Goal: Task Accomplishment & Management: Use online tool/utility

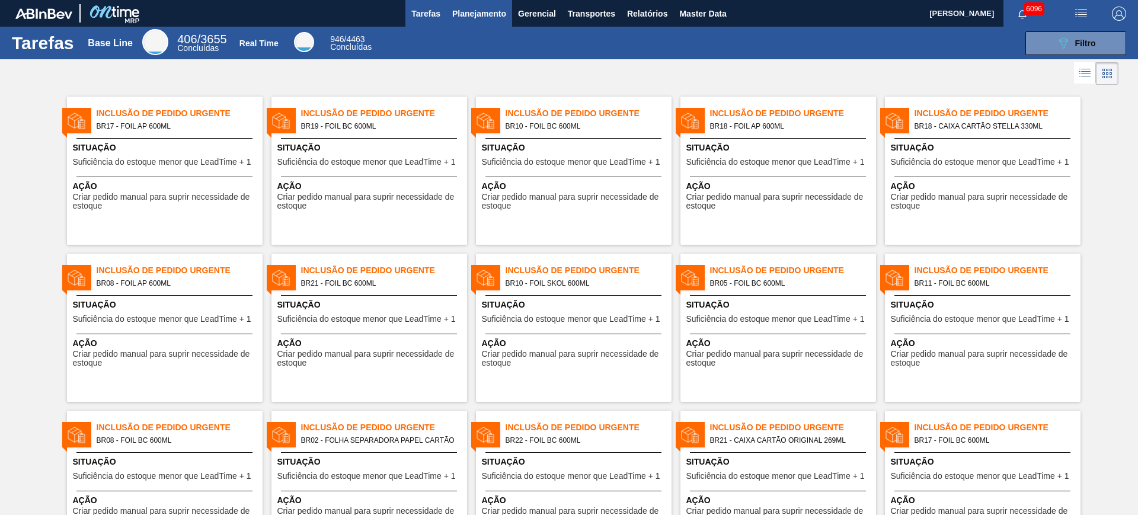
click at [494, 17] on span "Planejamento" at bounding box center [479, 14] width 54 height 14
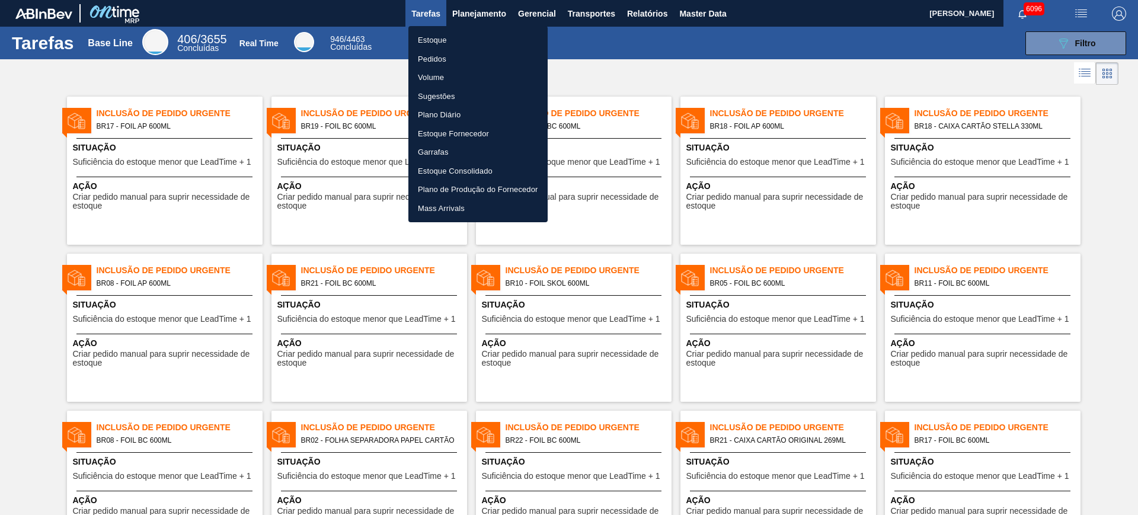
click at [453, 39] on li "Estoque" at bounding box center [477, 40] width 139 height 19
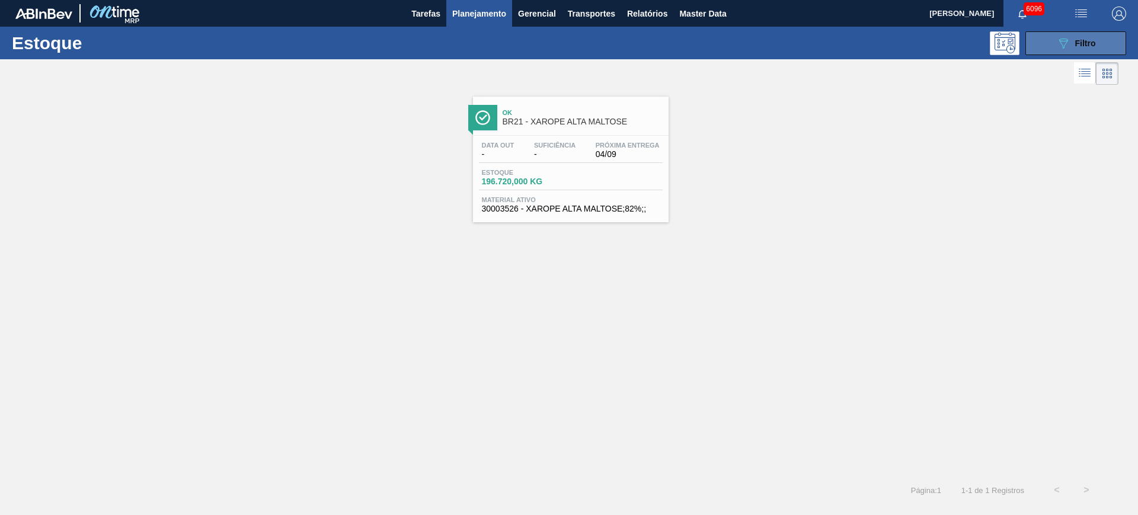
click at [1054, 36] on button "089F7B8B-B2A5-4AFE-B5C0-19BA573D28AC Filtro" at bounding box center [1076, 43] width 101 height 24
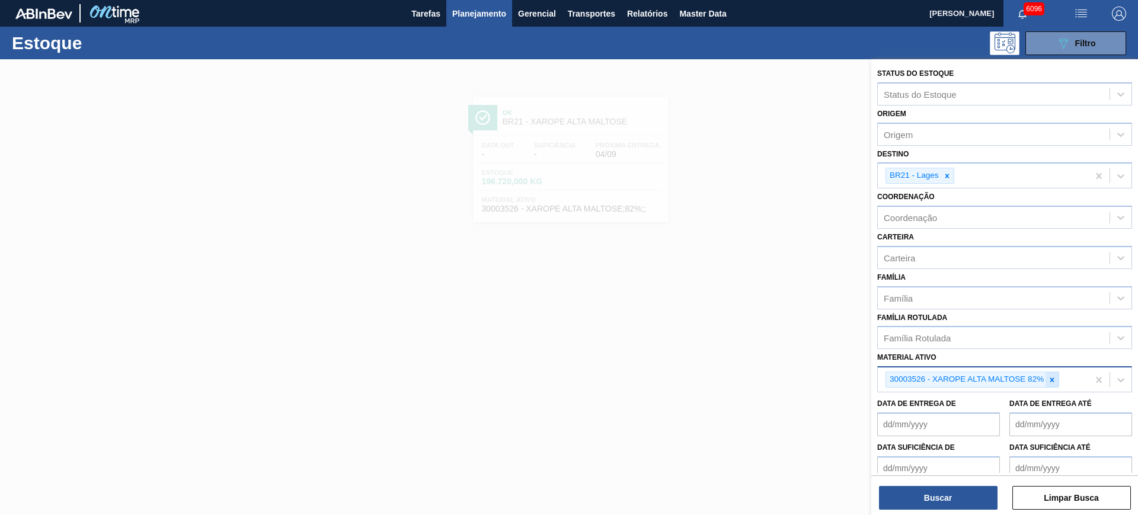
click at [1048, 378] on icon at bounding box center [1052, 380] width 8 height 8
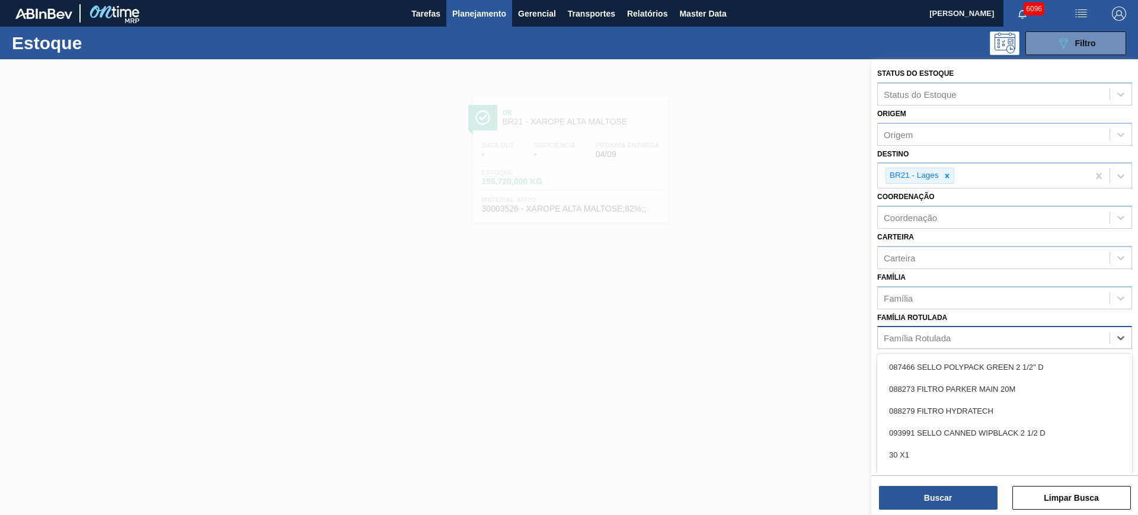
click at [983, 336] on div "Família Rotulada" at bounding box center [994, 338] width 232 height 17
type Rotulada "corona 330"
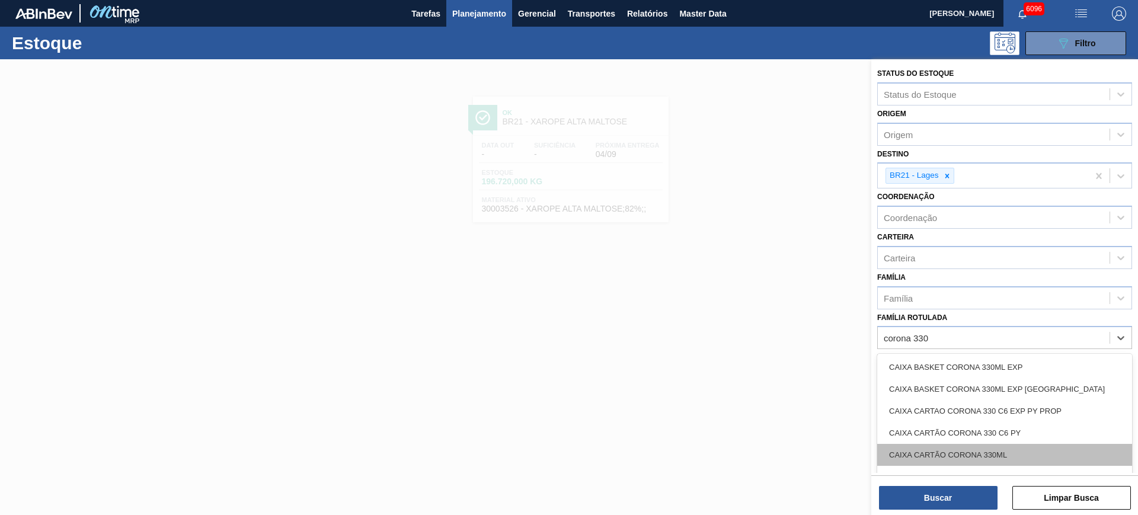
click at [1008, 453] on div "CAIXA CARTÃO CORONA 330ML" at bounding box center [1004, 455] width 255 height 22
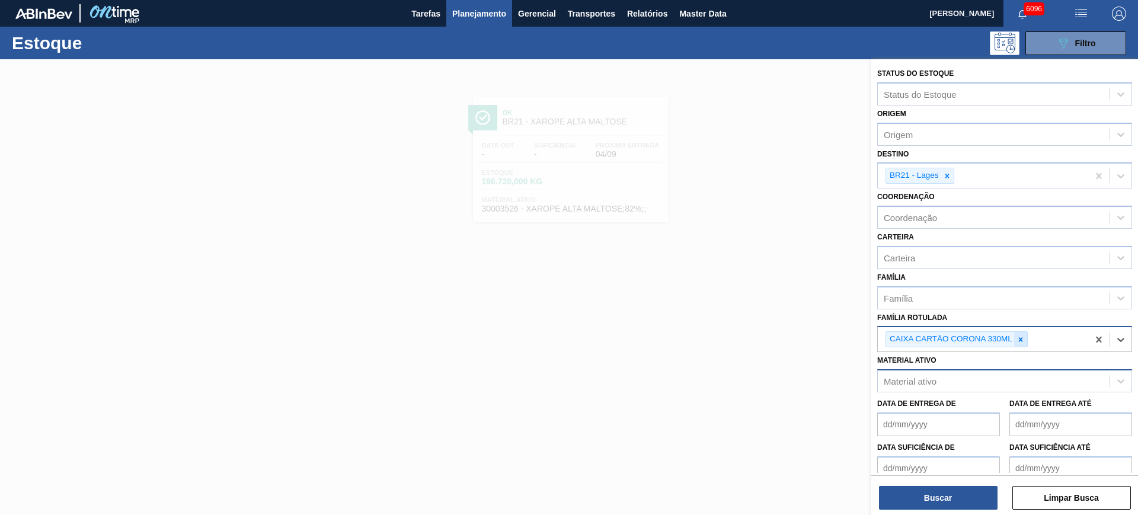
click at [1024, 339] on icon at bounding box center [1021, 340] width 8 height 8
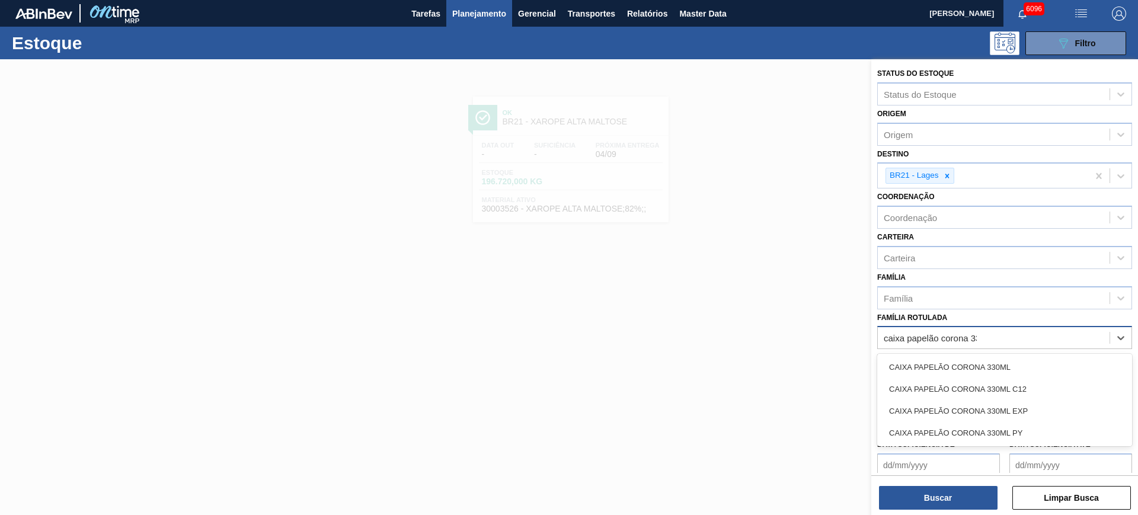
type Rotulada "caixa papelão corona 330"
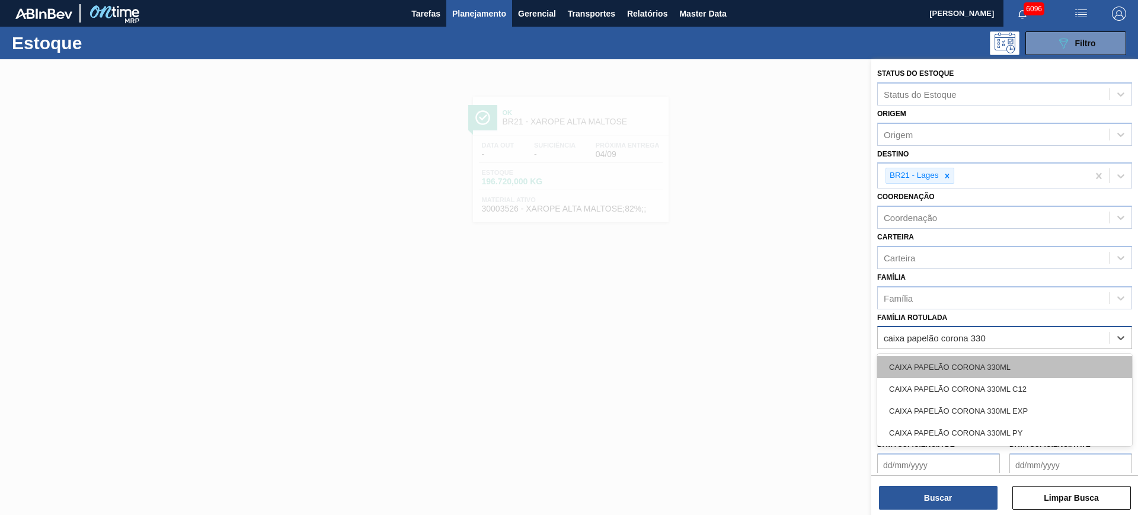
click at [1017, 372] on div "CAIXA PAPELÃO CORONA 330ML" at bounding box center [1004, 367] width 255 height 22
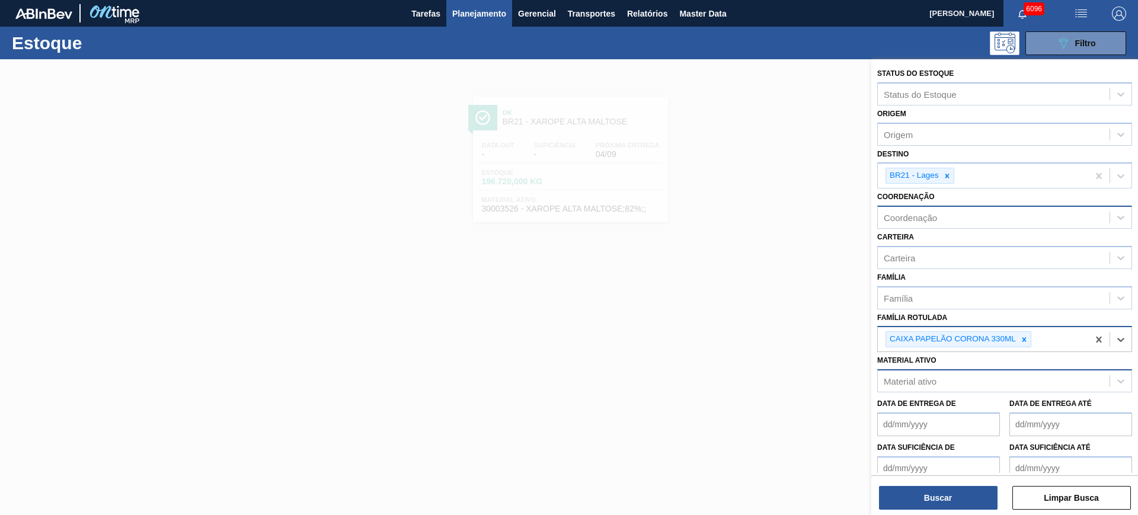
click at [952, 213] on div "Coordenação" at bounding box center [994, 217] width 232 height 17
type input "pack"
click at [975, 218] on icon at bounding box center [976, 219] width 8 height 8
type input "packag"
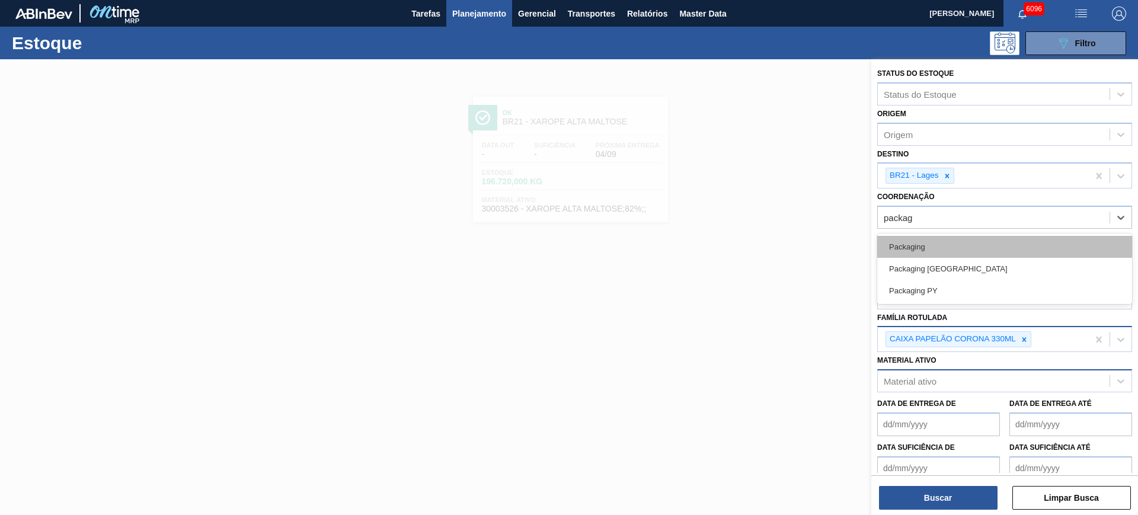
click at [982, 256] on div "Packaging" at bounding box center [1004, 247] width 255 height 22
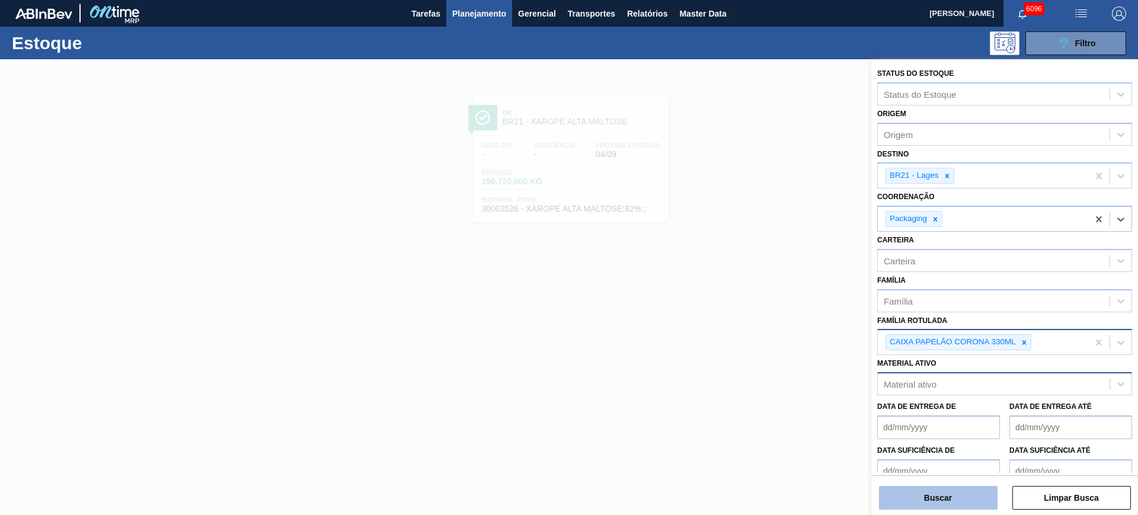
click at [963, 494] on button "Buscar" at bounding box center [938, 498] width 119 height 24
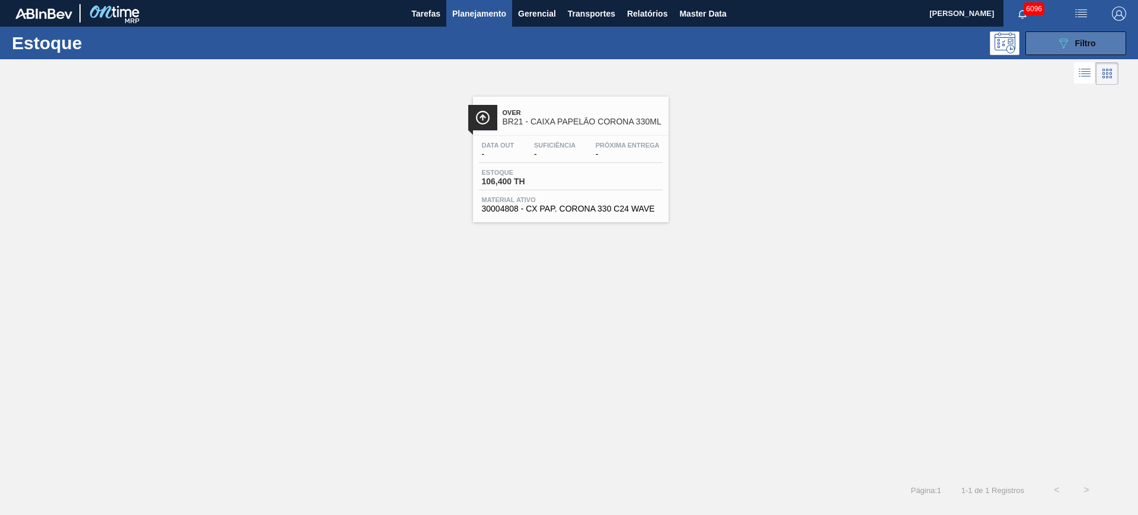
click at [1058, 40] on icon "089F7B8B-B2A5-4AFE-B5C0-19BA573D28AC" at bounding box center [1064, 43] width 14 height 14
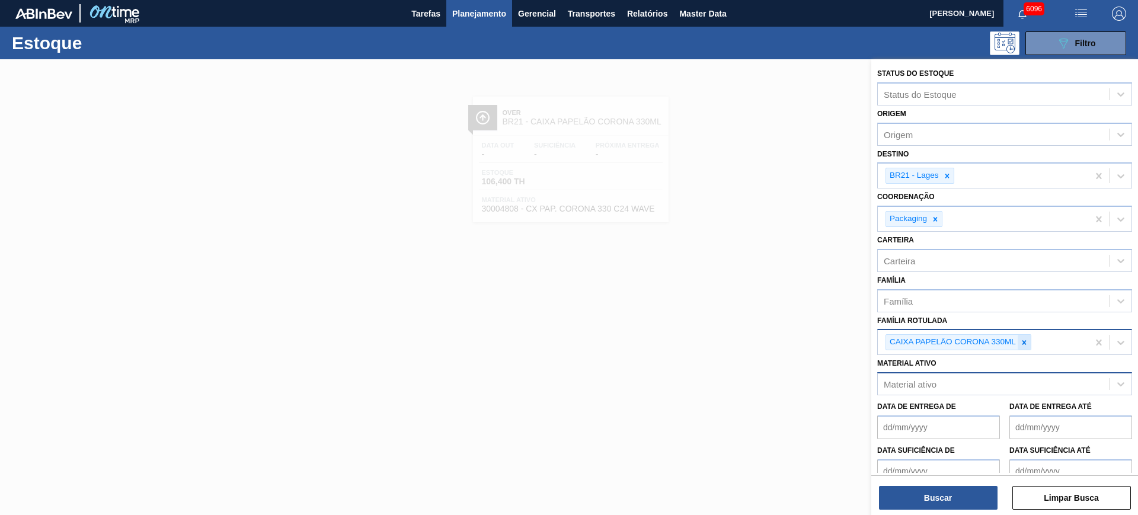
click at [1025, 341] on icon at bounding box center [1025, 342] width 4 height 4
click at [951, 177] on icon at bounding box center [947, 176] width 8 height 8
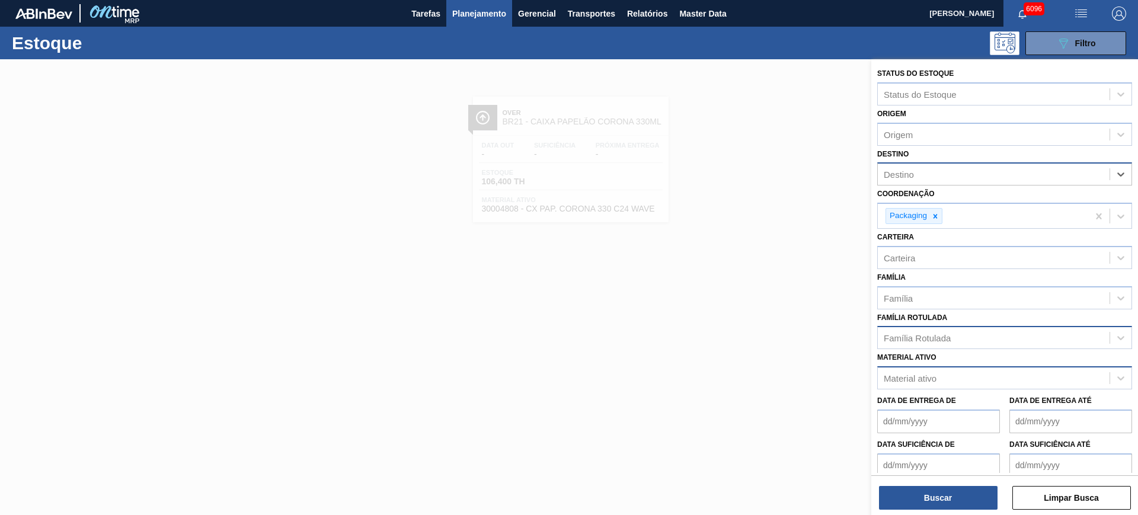
click at [952, 343] on div "Família Rotulada" at bounding box center [994, 338] width 232 height 17
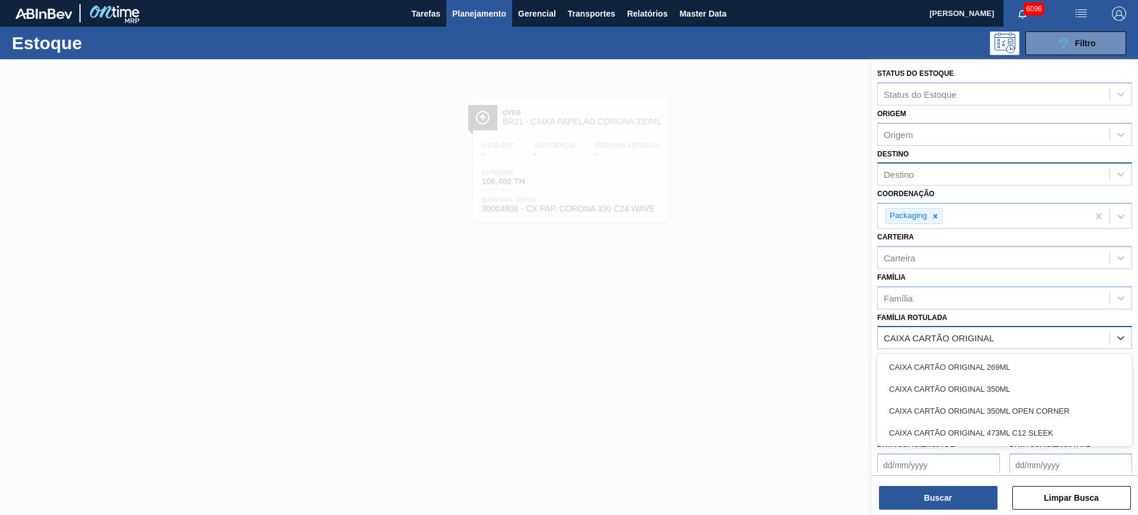
type Rotulada "CAIXA CARTÃO ORIGINAL"
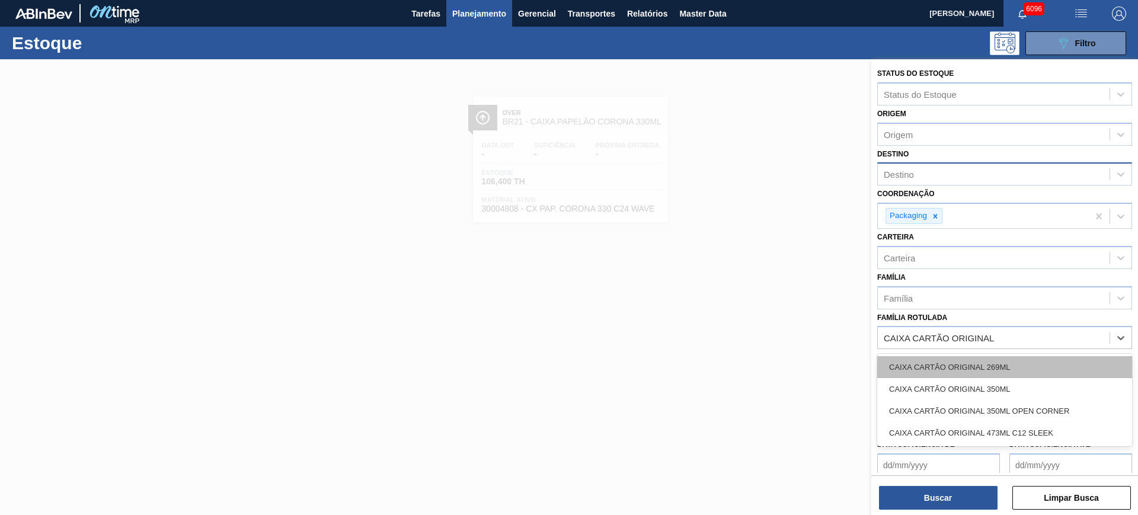
click at [968, 364] on div "CAIXA CARTÃO ORIGINAL 269ML" at bounding box center [1004, 367] width 255 height 22
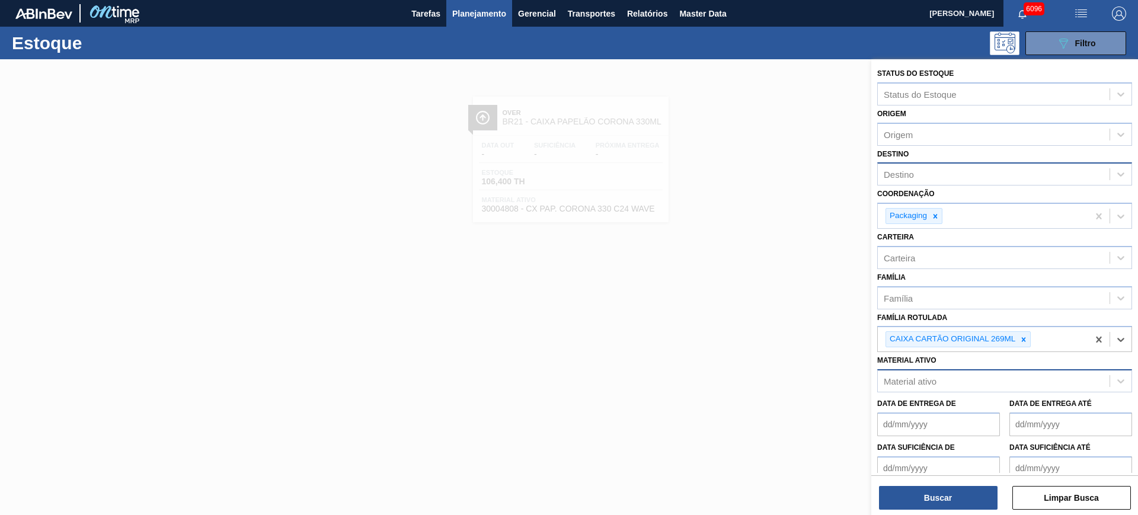
click at [941, 178] on div "Destino" at bounding box center [994, 174] width 232 height 17
type input "UBER"
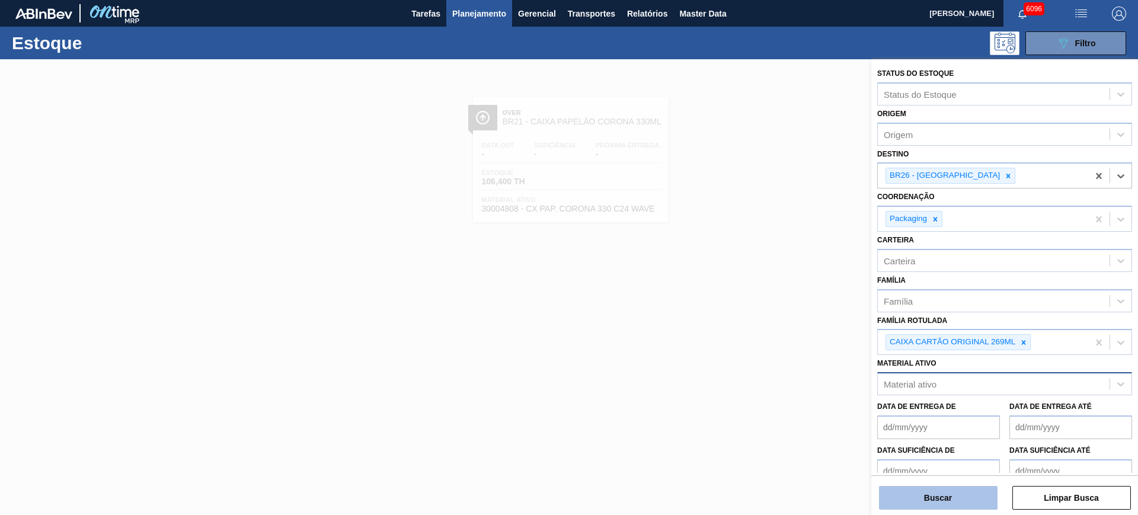
click at [929, 493] on button "Buscar" at bounding box center [938, 498] width 119 height 24
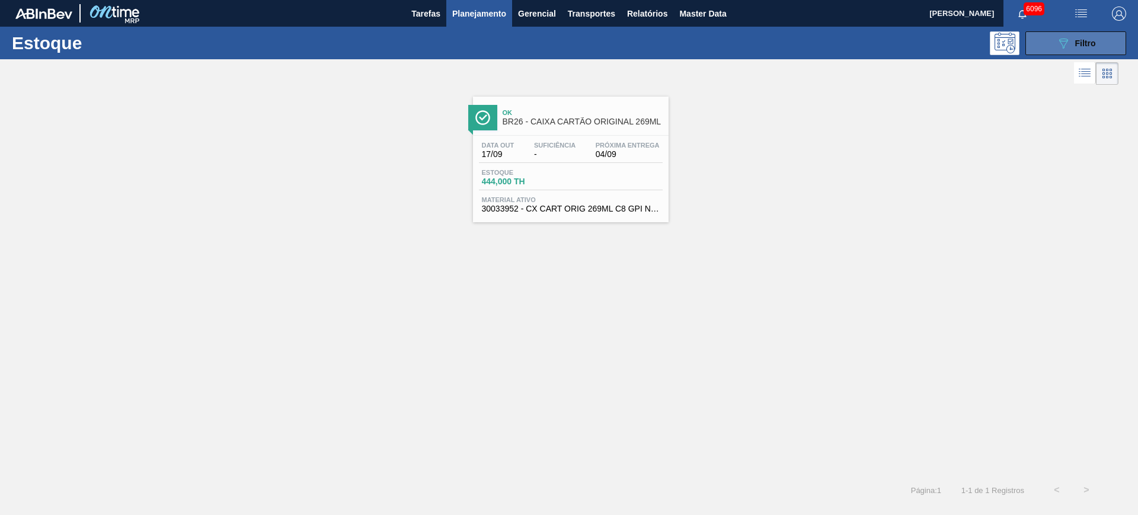
click at [1067, 53] on button "089F7B8B-B2A5-4AFE-B5C0-19BA573D28AC Filtro" at bounding box center [1076, 43] width 101 height 24
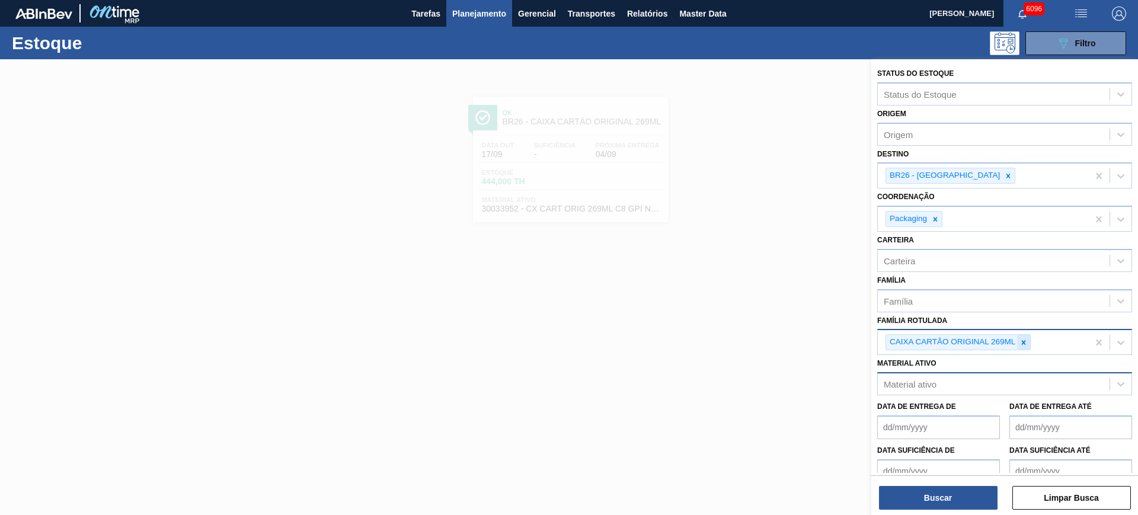
click at [1029, 342] on div at bounding box center [1023, 342] width 13 height 15
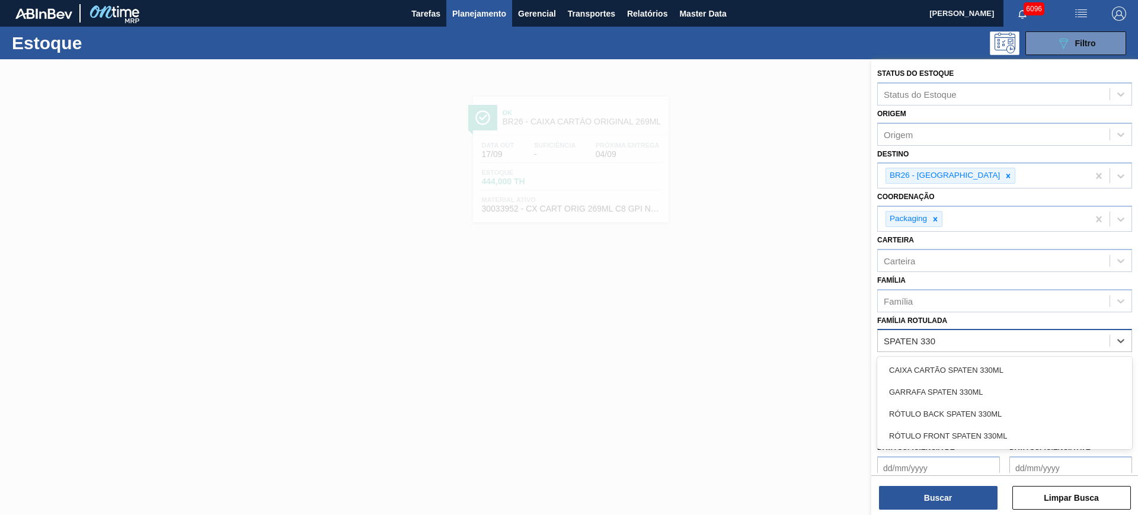
type Rotulada "SPATEN 330"
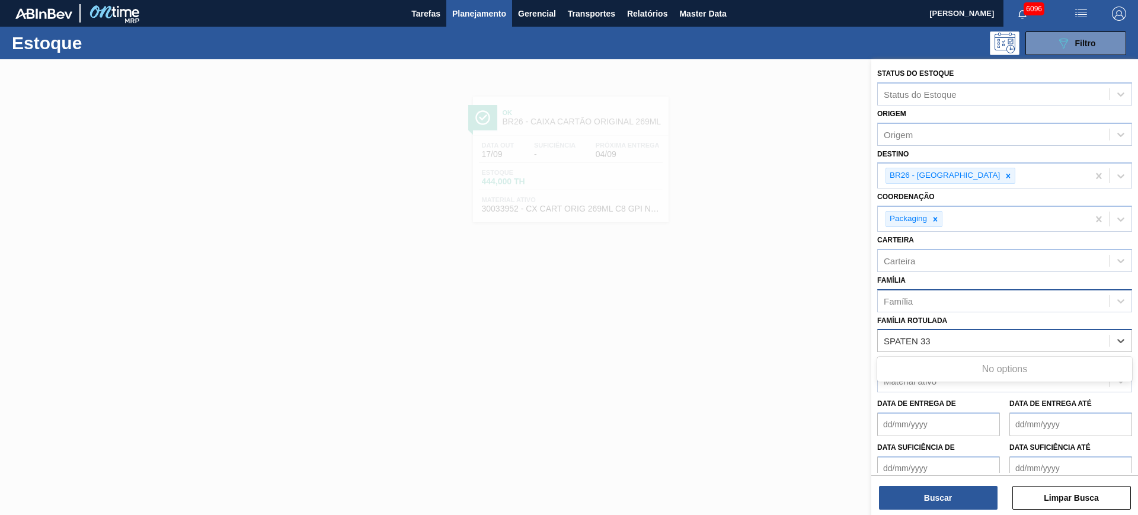
type Rotulada "SPATEN 330"
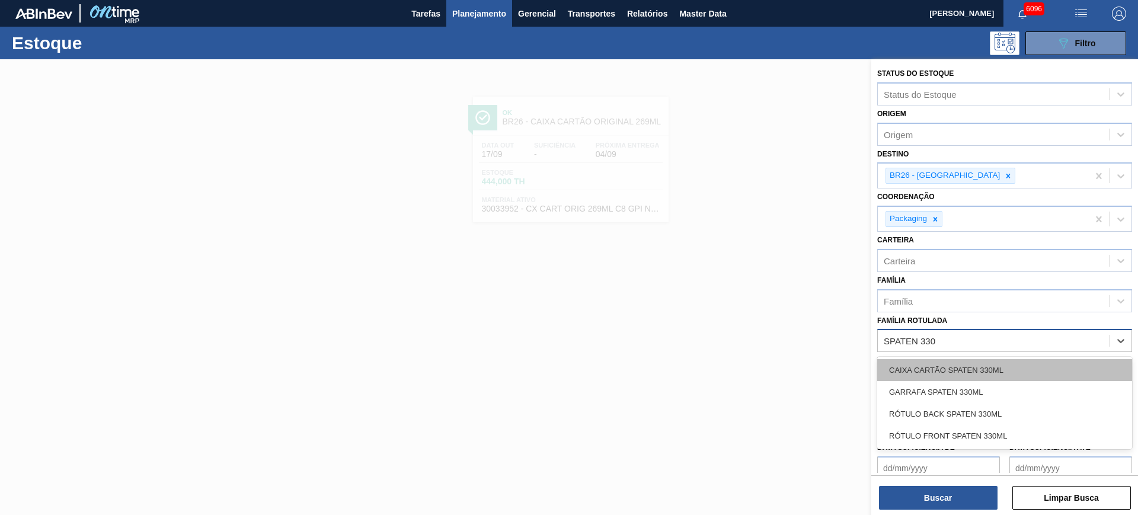
click at [976, 361] on div "CAIXA CARTÃO SPATEN 330ML" at bounding box center [1004, 370] width 255 height 22
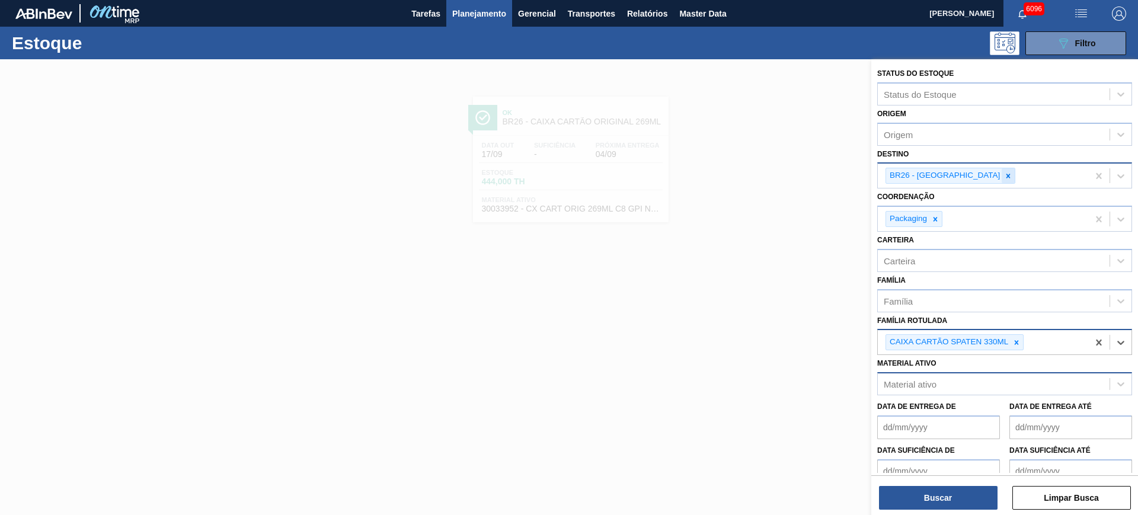
click at [1004, 176] on icon at bounding box center [1008, 176] width 8 height 8
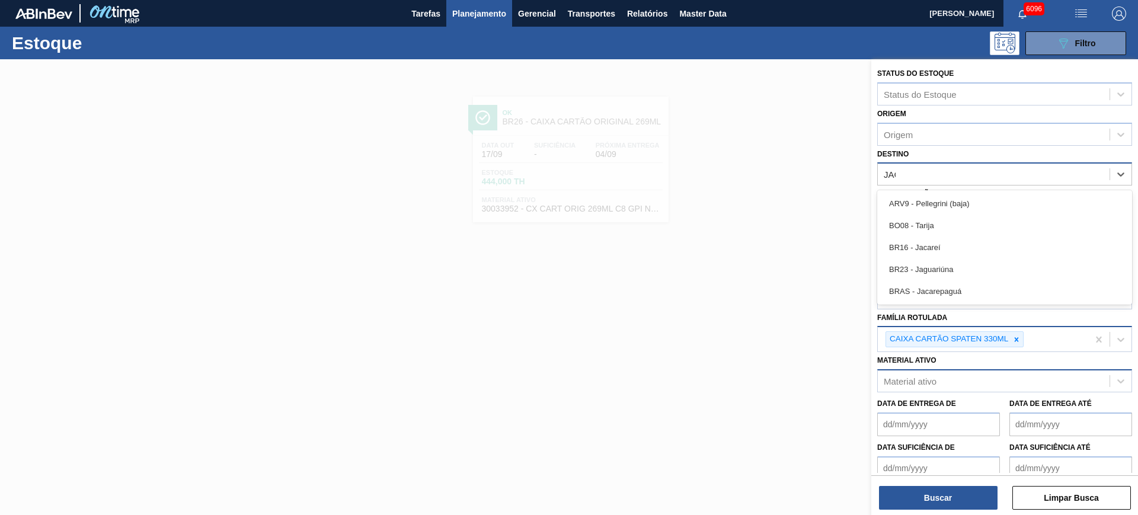
type input "JACA"
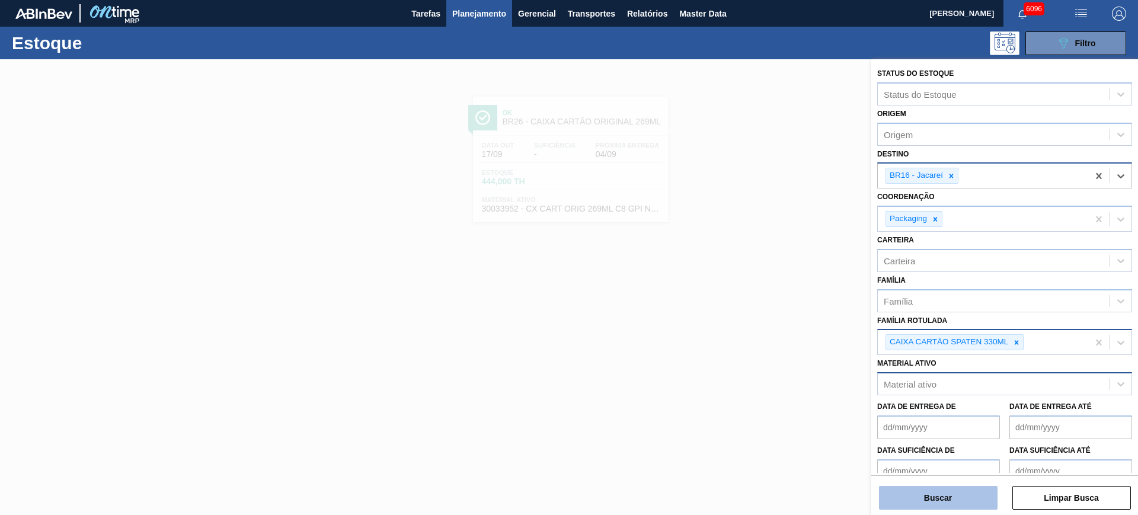
click at [969, 491] on button "Buscar" at bounding box center [938, 498] width 119 height 24
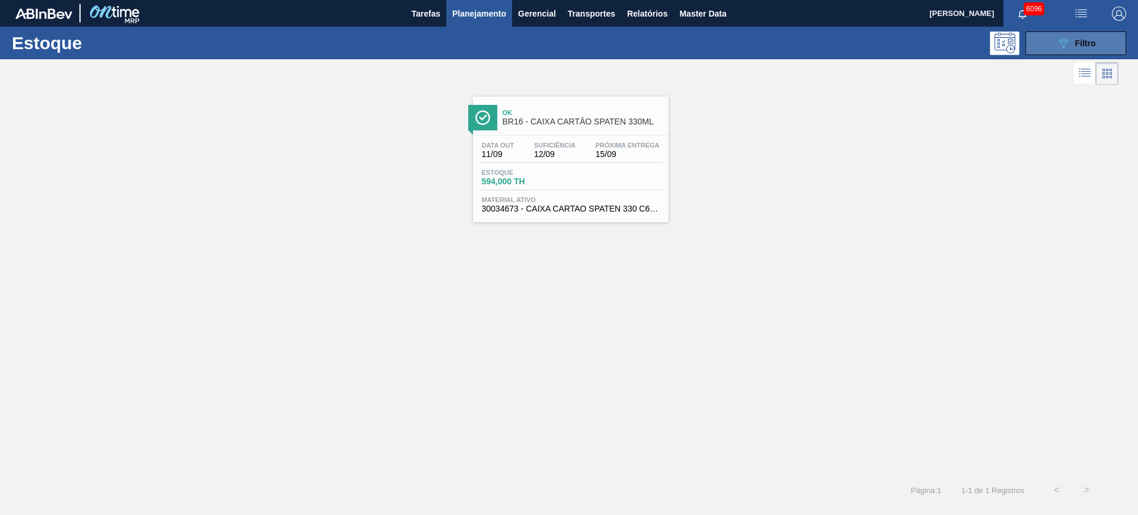
click at [1045, 51] on button "089F7B8B-B2A5-4AFE-B5C0-19BA573D28AC Filtro" at bounding box center [1076, 43] width 101 height 24
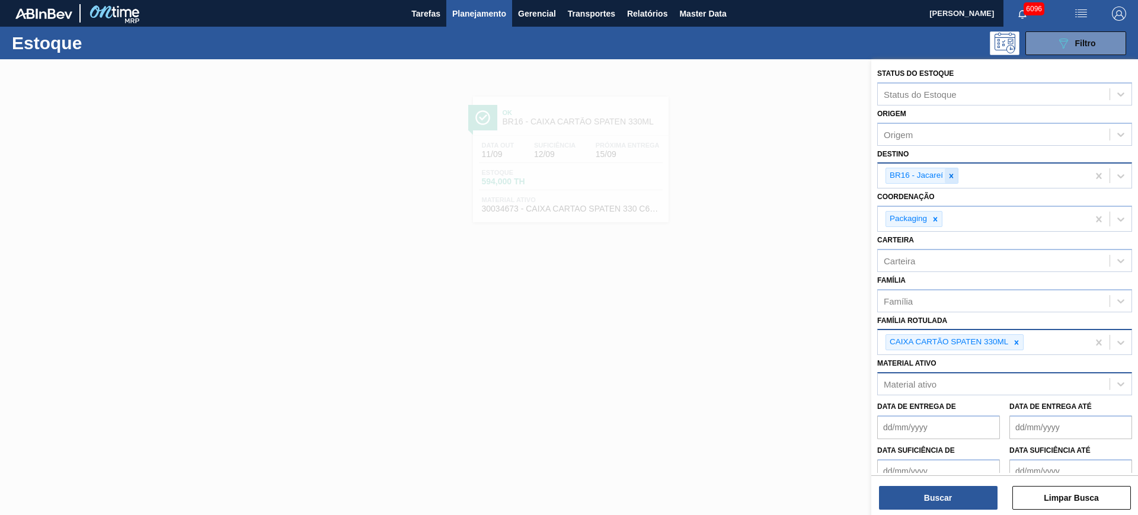
click at [953, 176] on icon at bounding box center [951, 176] width 8 height 8
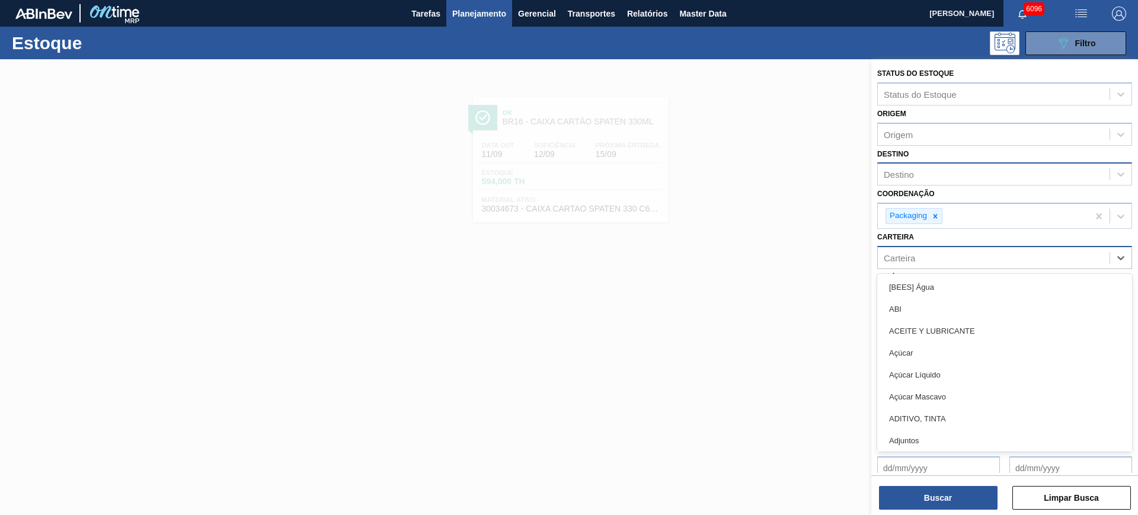
click at [952, 257] on div "Carteira" at bounding box center [994, 257] width 232 height 17
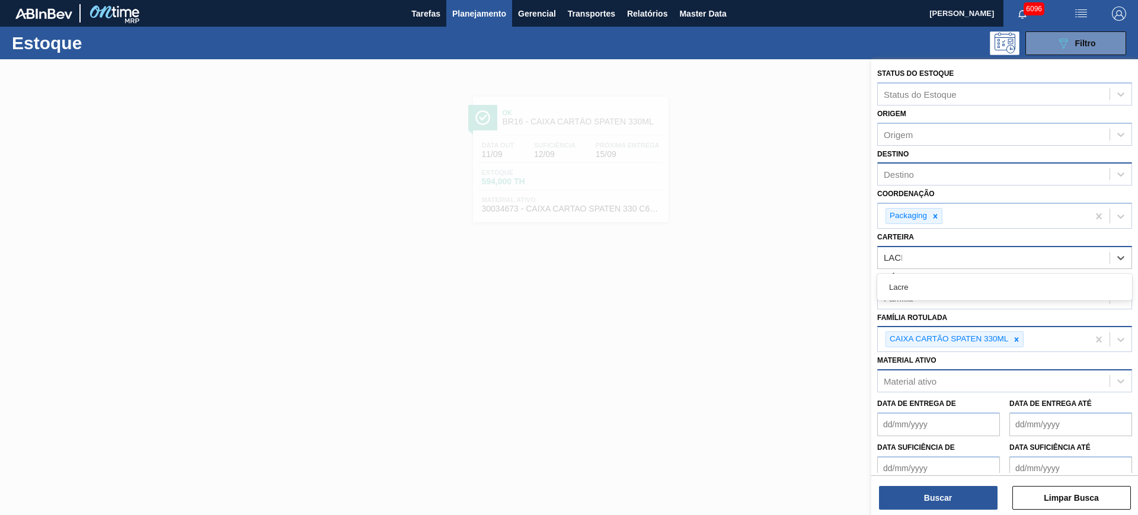
type input "LACRE"
click at [1017, 347] on div at bounding box center [1016, 342] width 13 height 15
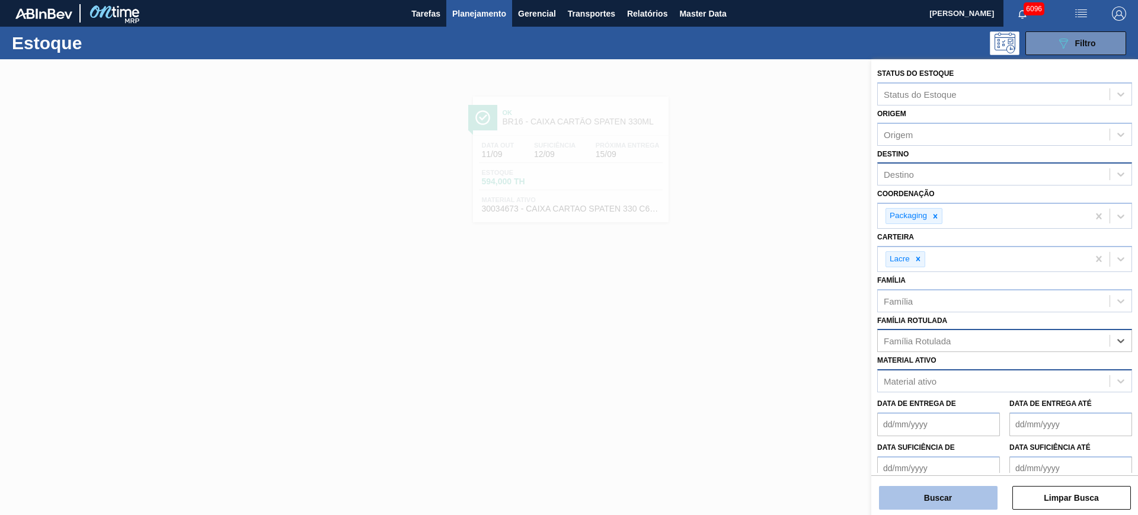
click at [974, 491] on button "Buscar" at bounding box center [938, 498] width 119 height 24
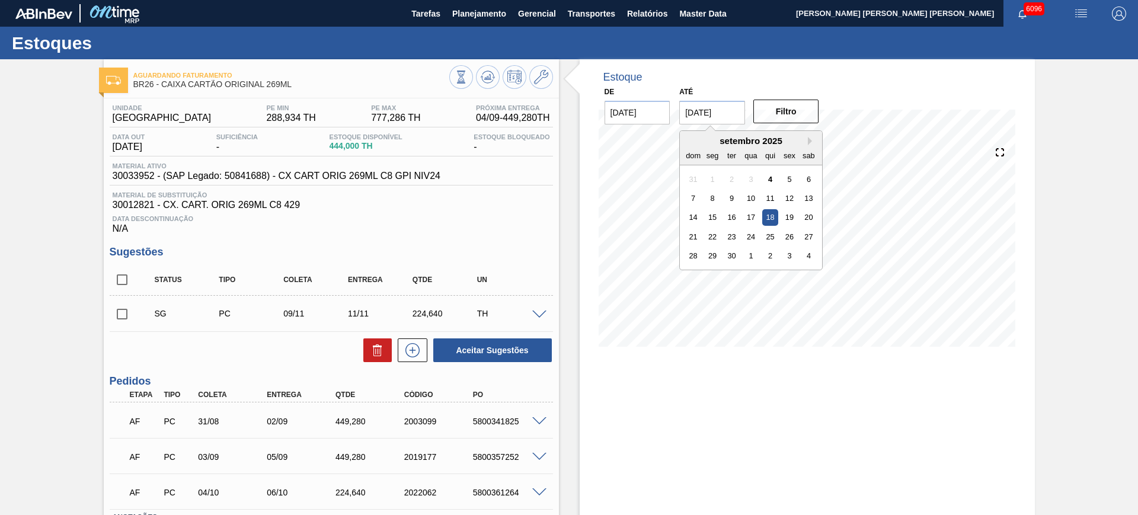
click at [721, 118] on input "18/09/2025" at bounding box center [712, 113] width 66 height 24
click at [818, 145] on div "setembro 2025" at bounding box center [751, 141] width 142 height 10
click at [809, 141] on button "Next Month" at bounding box center [812, 141] width 8 height 8
click at [804, 274] on div "6" at bounding box center [809, 275] width 16 height 16
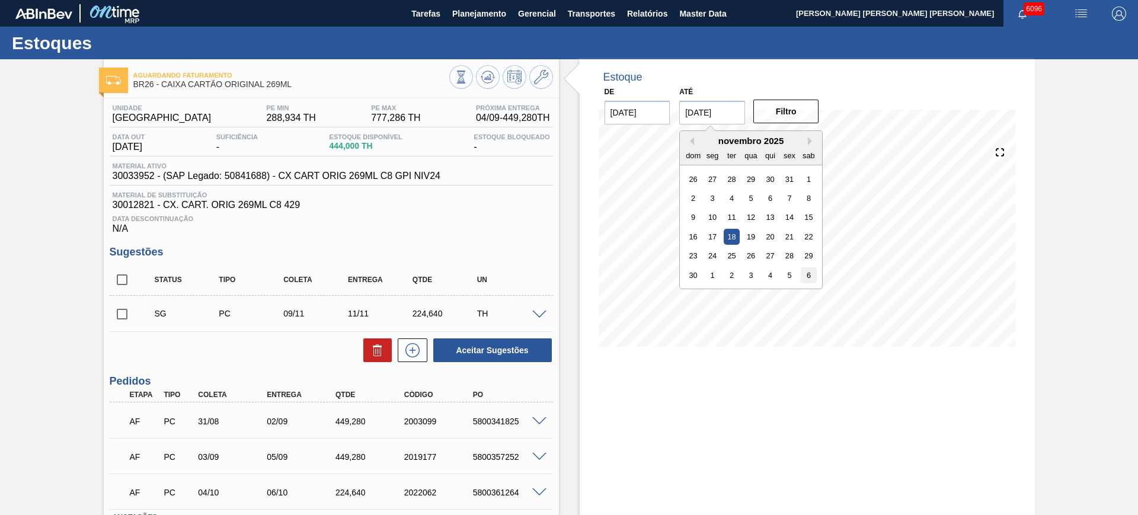
type input "[DATE]"
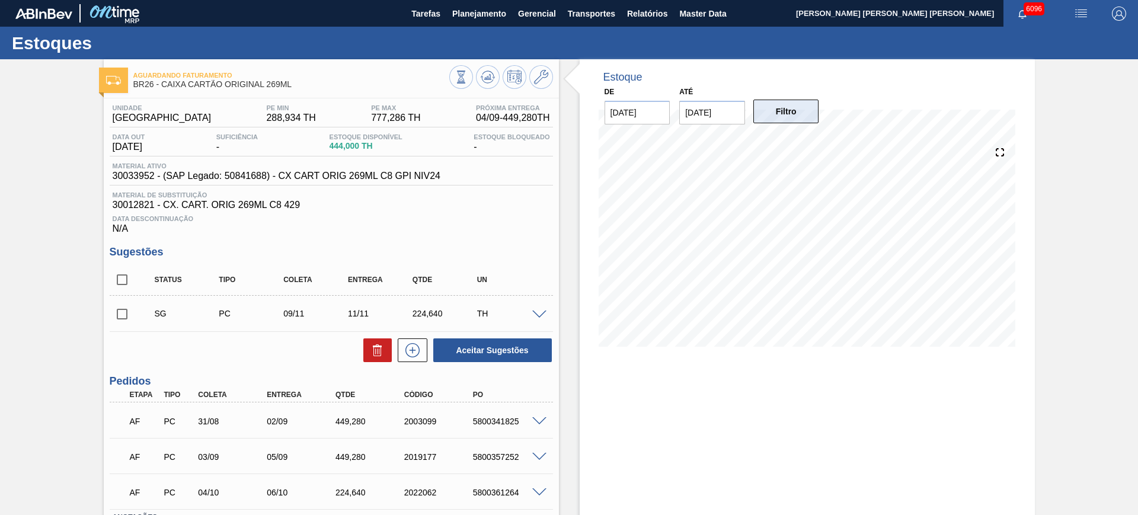
click at [797, 115] on button "Filtro" at bounding box center [787, 112] width 66 height 24
click at [126, 275] on input "checkbox" at bounding box center [122, 279] width 25 height 25
checkbox input "true"
click at [372, 351] on icon at bounding box center [378, 350] width 14 height 14
checkbox input "false"
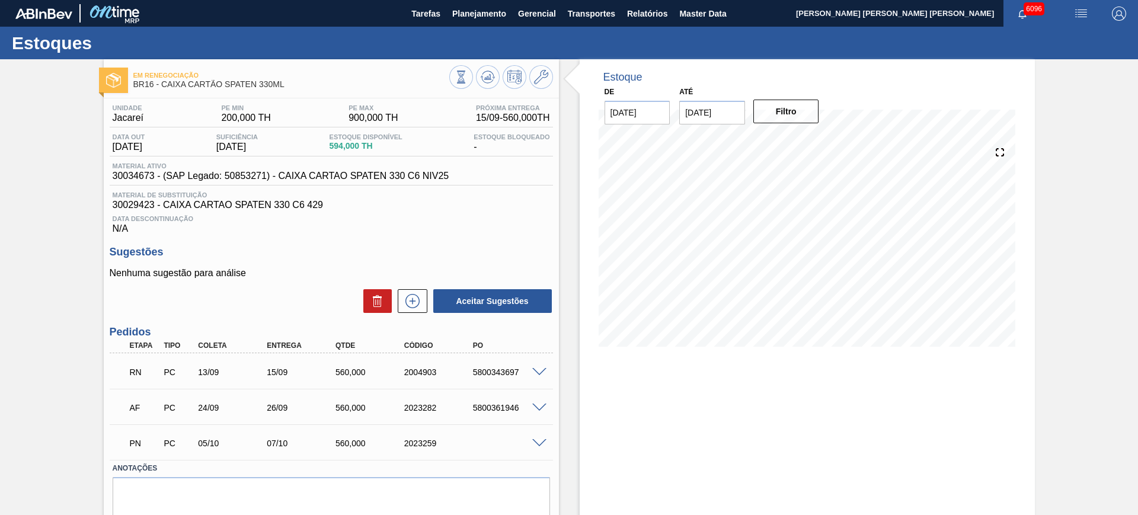
click at [541, 367] on div at bounding box center [541, 371] width 24 height 9
click at [540, 370] on span at bounding box center [539, 372] width 14 height 9
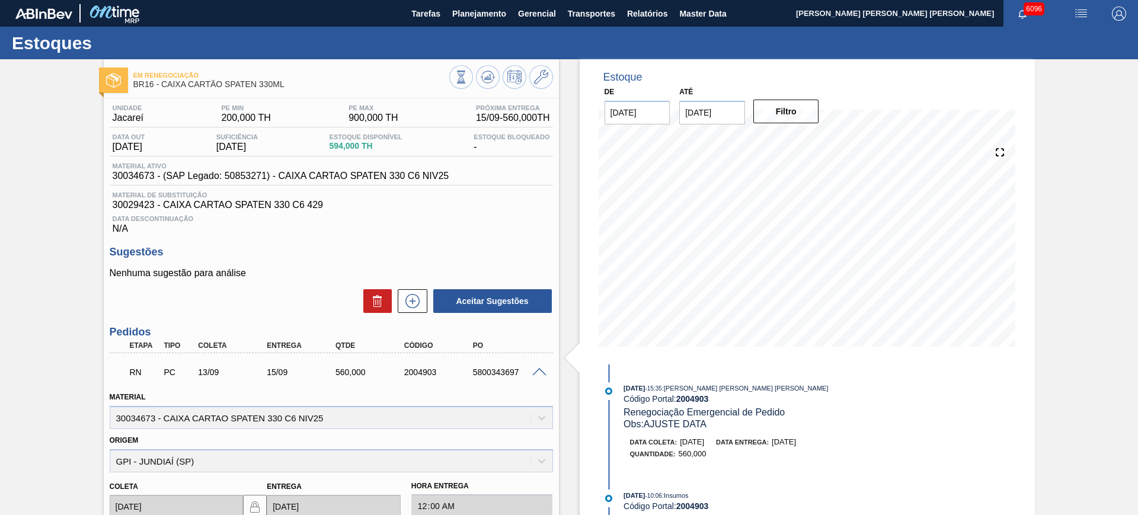
click at [540, 370] on span at bounding box center [539, 372] width 14 height 9
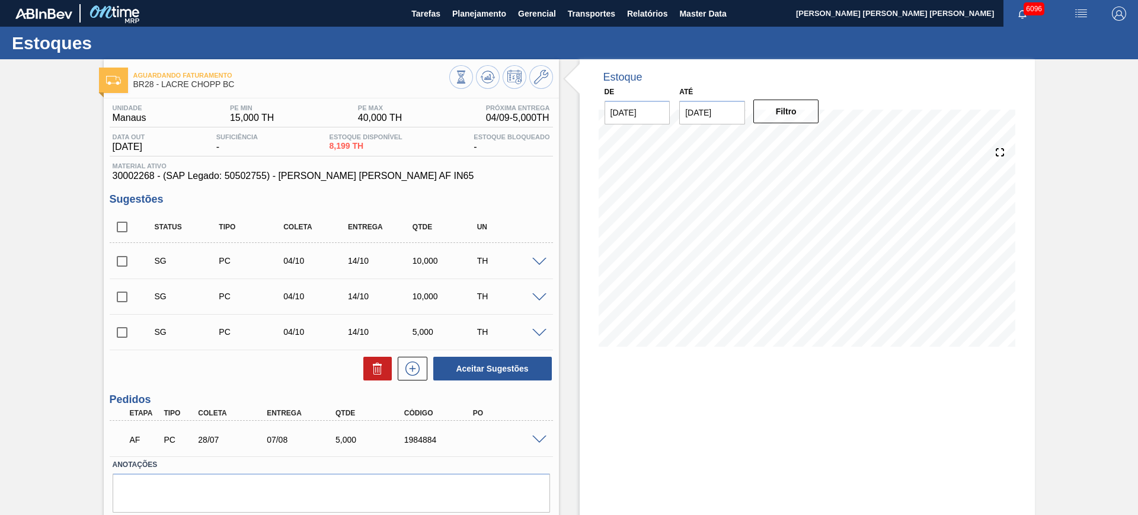
click at [120, 225] on input "checkbox" at bounding box center [122, 227] width 25 height 25
checkbox input "true"
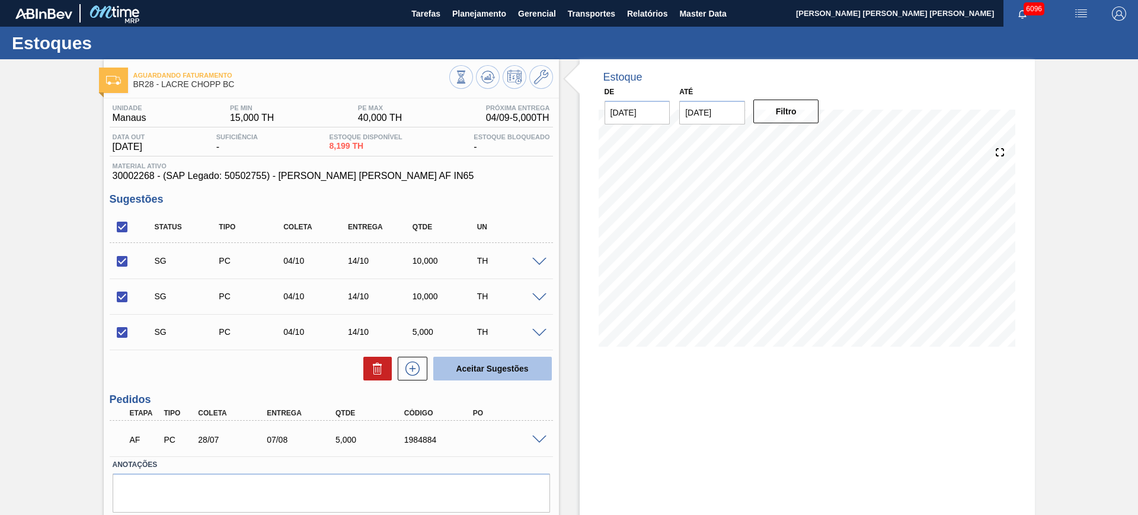
click at [481, 366] on button "Aceitar Sugestões" at bounding box center [492, 369] width 119 height 24
checkbox input "false"
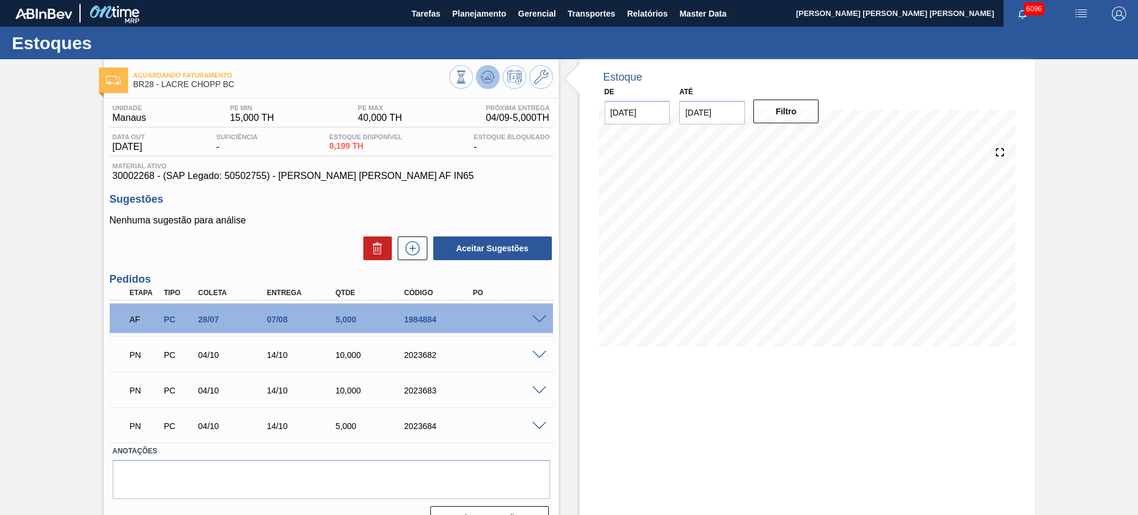
click at [487, 82] on icon at bounding box center [488, 77] width 14 height 14
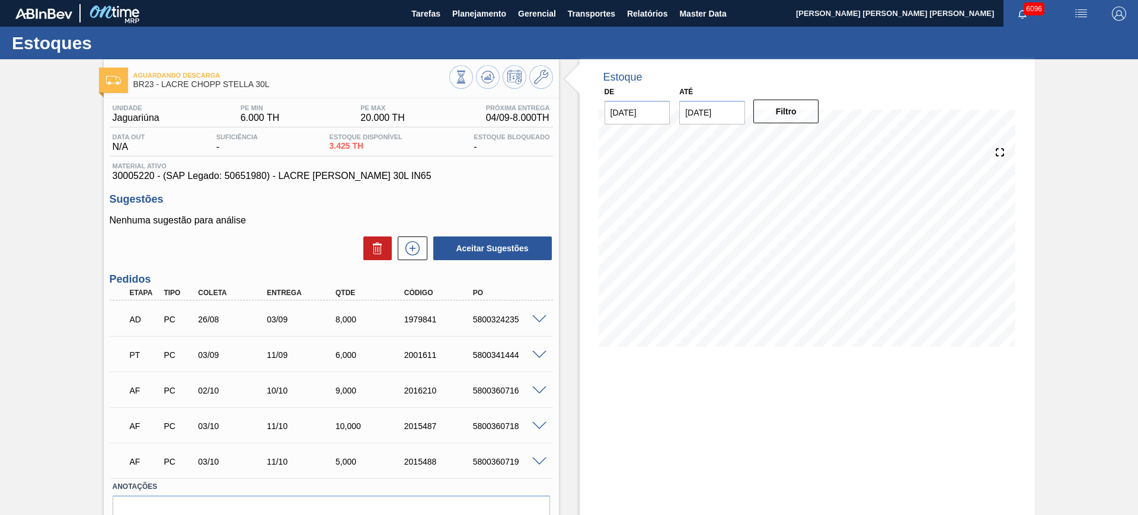
click at [536, 464] on span at bounding box center [539, 462] width 14 height 9
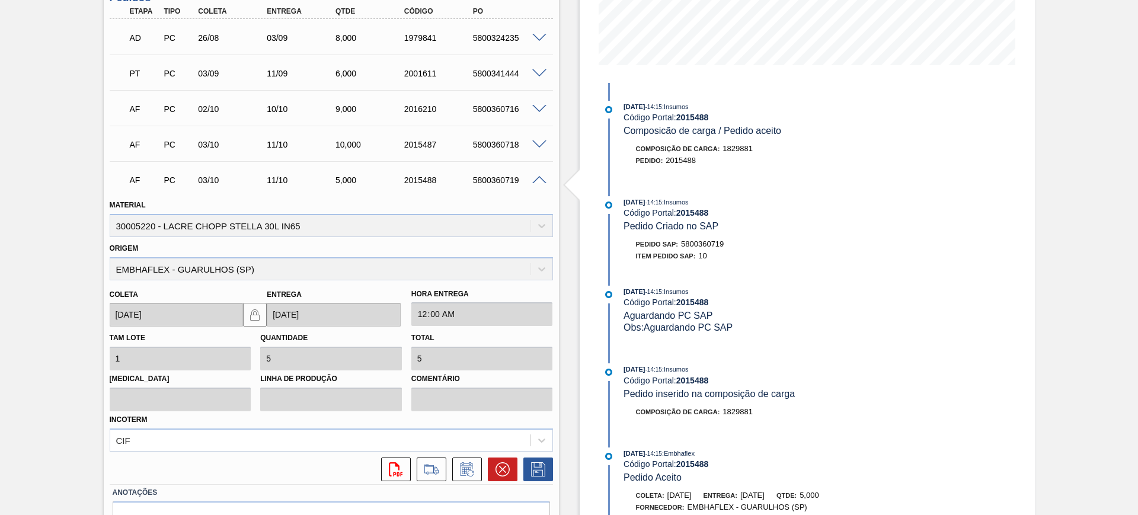
scroll to position [348, 0]
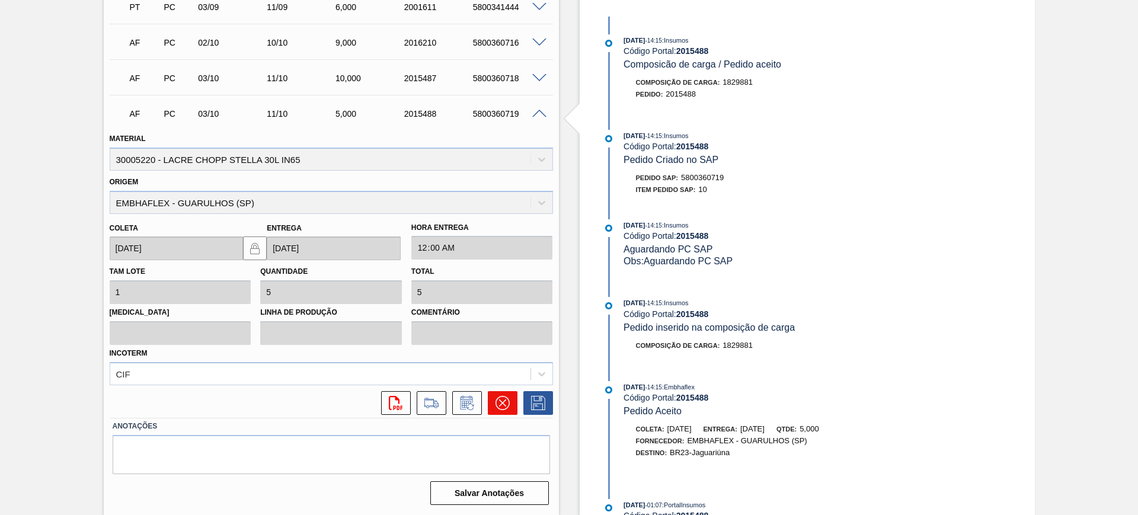
click at [496, 406] on icon at bounding box center [502, 403] width 14 height 14
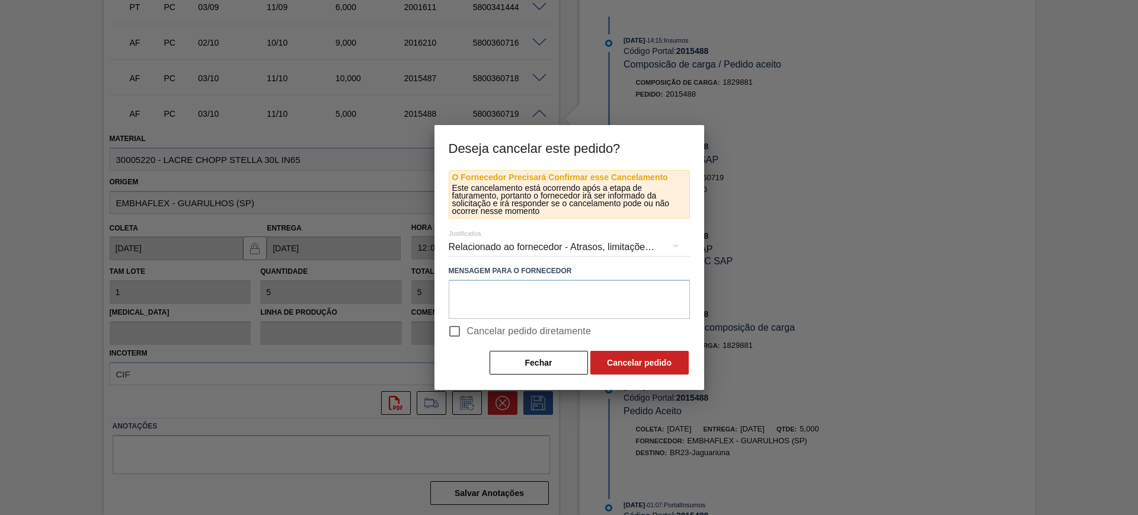
click at [488, 332] on span "Cancelar pedido diretamente" at bounding box center [529, 331] width 125 height 14
click at [467, 332] on input "Cancelar pedido diretamente" at bounding box center [454, 331] width 25 height 25
checkbox input "true"
click at [641, 355] on button "Cancelar pedido" at bounding box center [640, 363] width 98 height 24
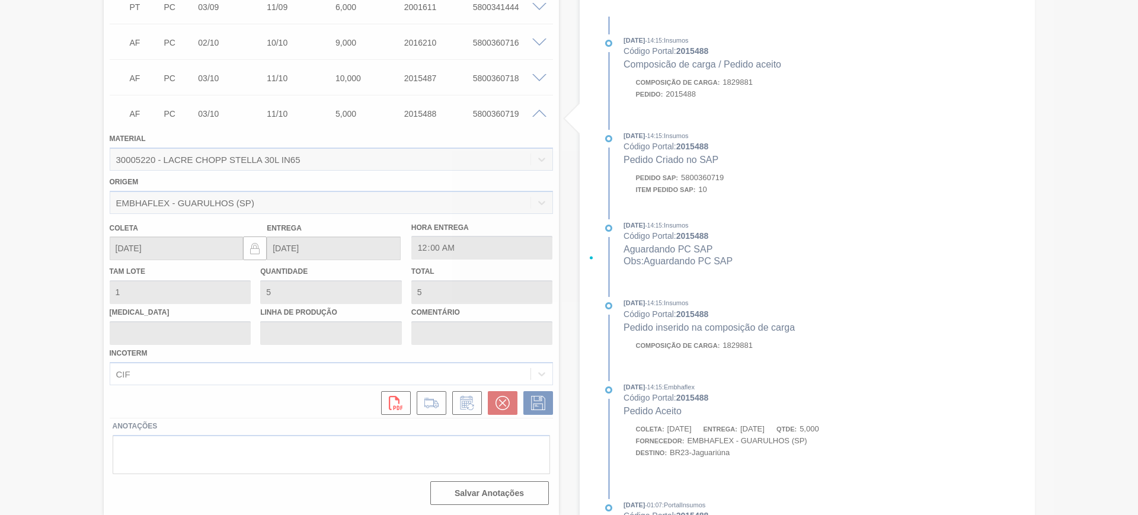
scroll to position [60, 0]
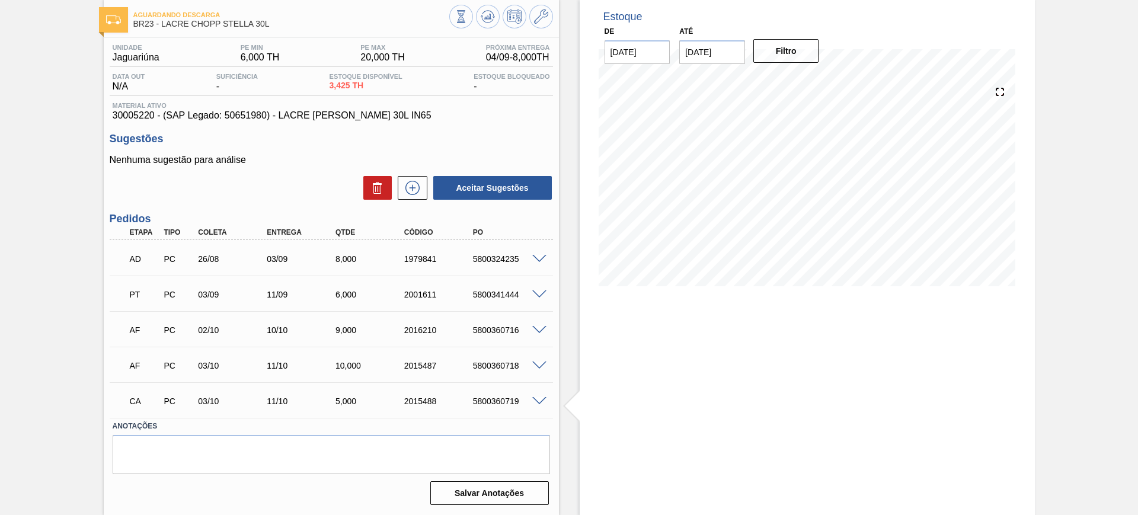
click at [483, 398] on div "5800360719" at bounding box center [508, 401] width 77 height 9
click at [481, 398] on div "5800360719" at bounding box center [508, 401] width 77 height 9
click at [491, 395] on div "CA PC 03/10 11/10 5,000 2015488 5800360719" at bounding box center [328, 400] width 412 height 24
copy div "5800360719"
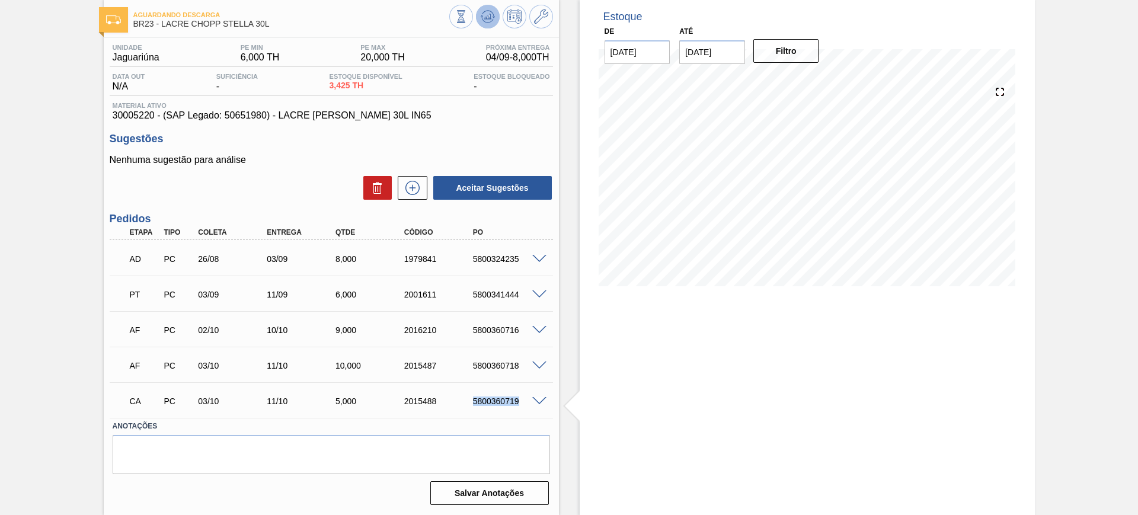
click at [484, 25] on button at bounding box center [488, 17] width 24 height 24
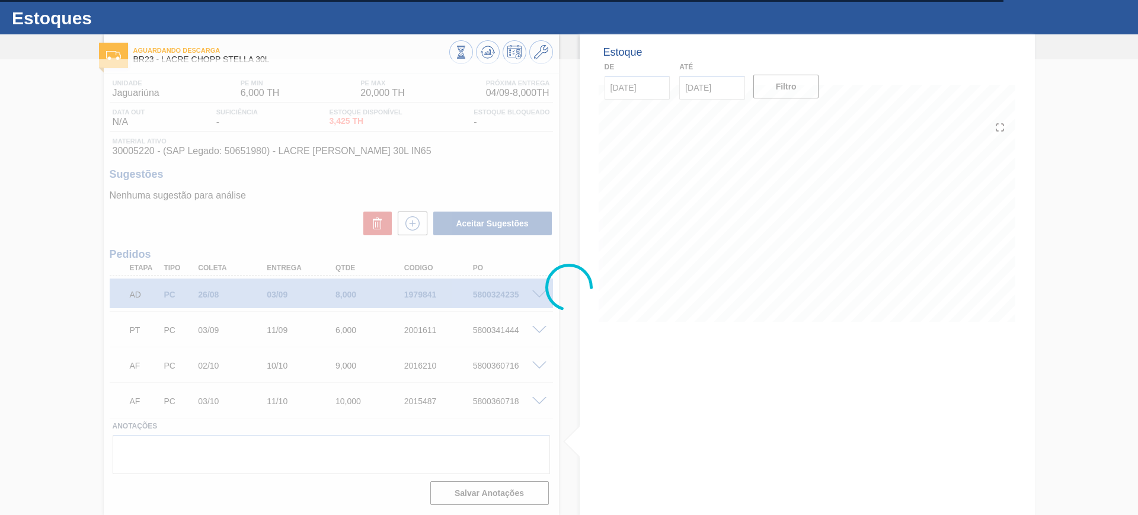
scroll to position [25, 0]
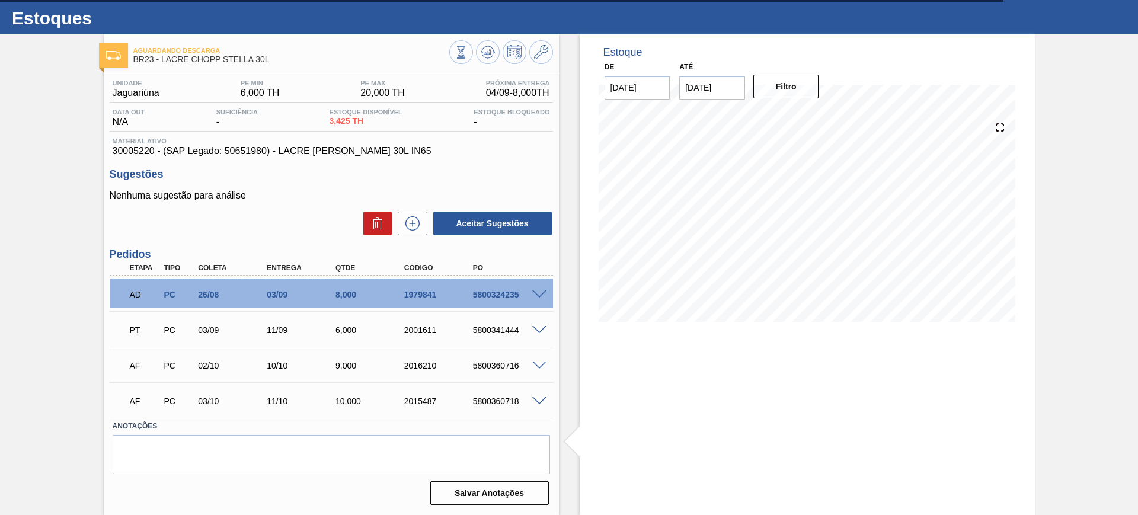
click at [542, 400] on span at bounding box center [539, 401] width 14 height 9
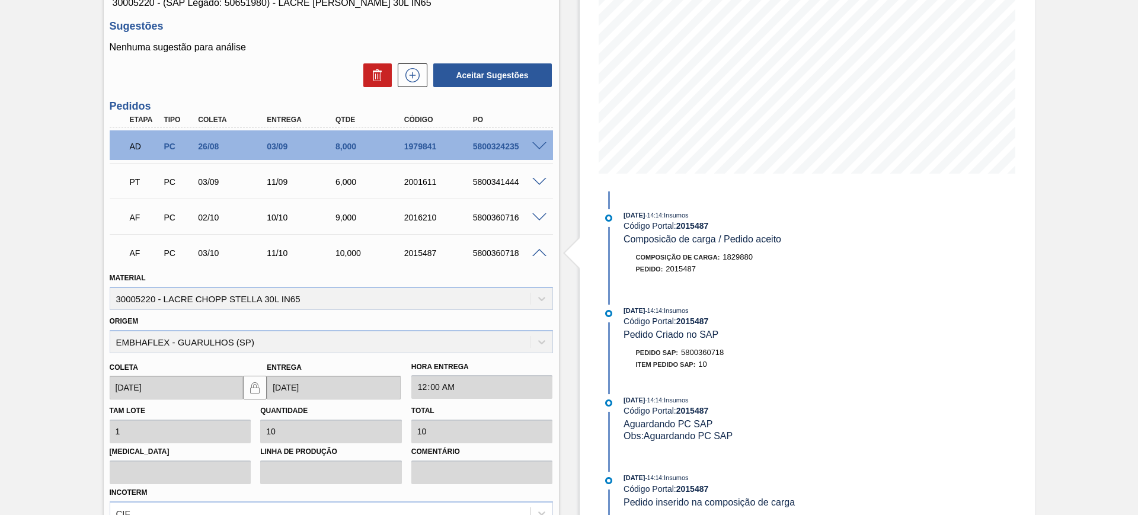
scroll to position [312, 0]
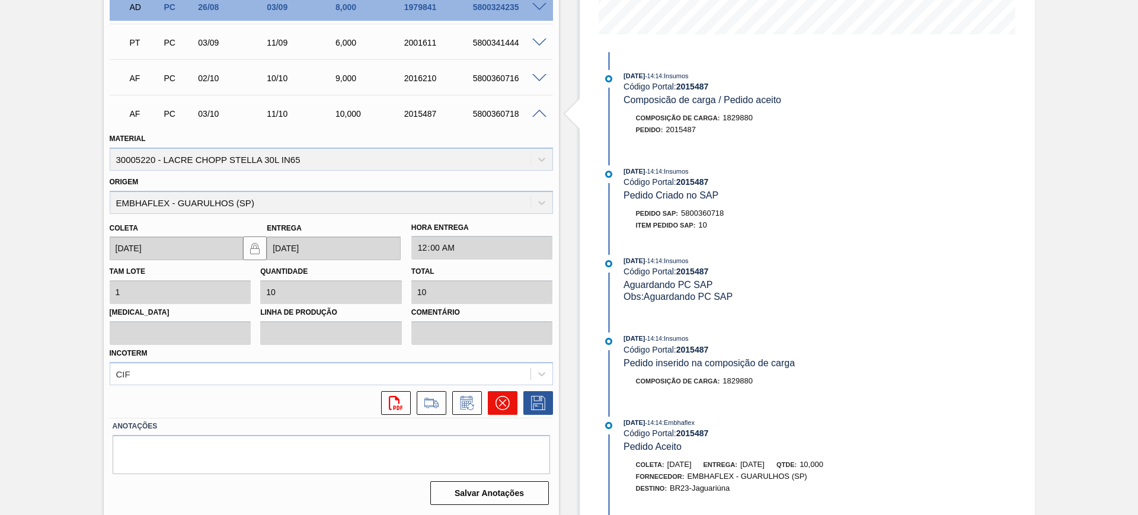
click at [497, 407] on icon at bounding box center [502, 403] width 14 height 14
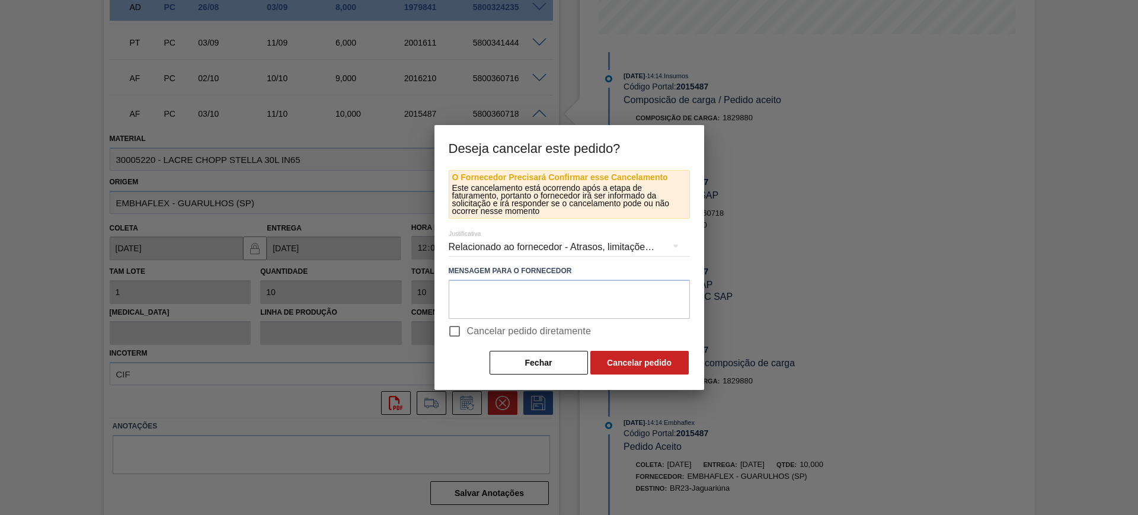
click at [492, 327] on span "Cancelar pedido diretamente" at bounding box center [529, 331] width 125 height 14
click at [467, 327] on input "Cancelar pedido diretamente" at bounding box center [454, 331] width 25 height 25
checkbox input "true"
click at [640, 371] on button "Cancelar pedido" at bounding box center [640, 363] width 98 height 24
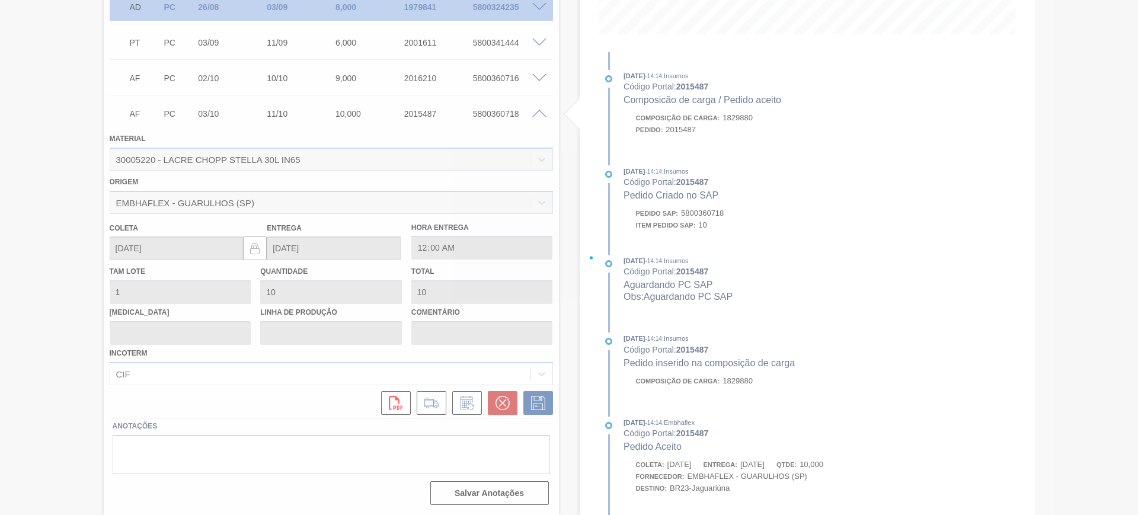
scroll to position [25, 0]
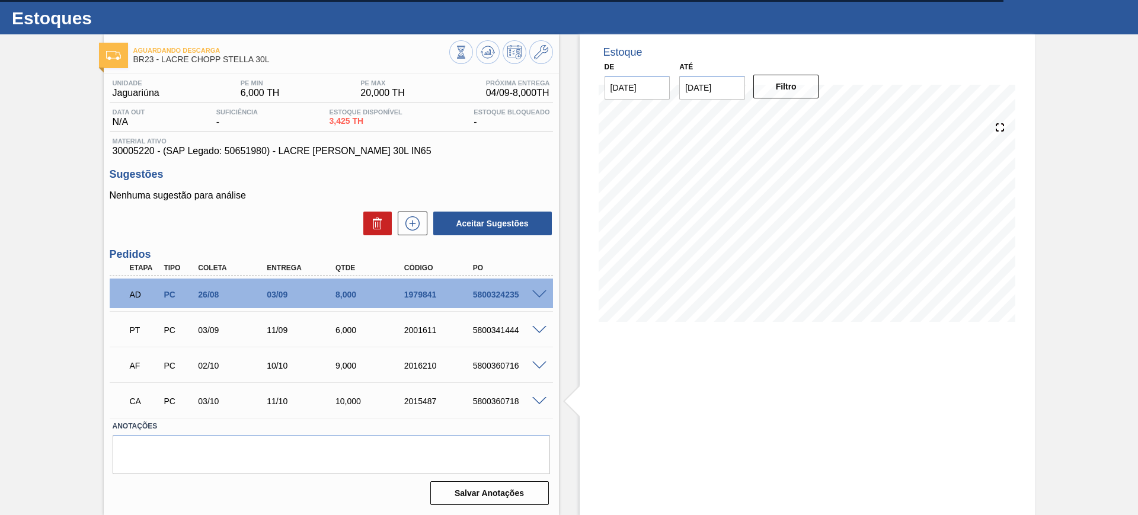
click at [493, 399] on div "5800360718" at bounding box center [508, 401] width 77 height 9
copy div "5800360718"
click at [484, 54] on icon at bounding box center [488, 51] width 8 height 5
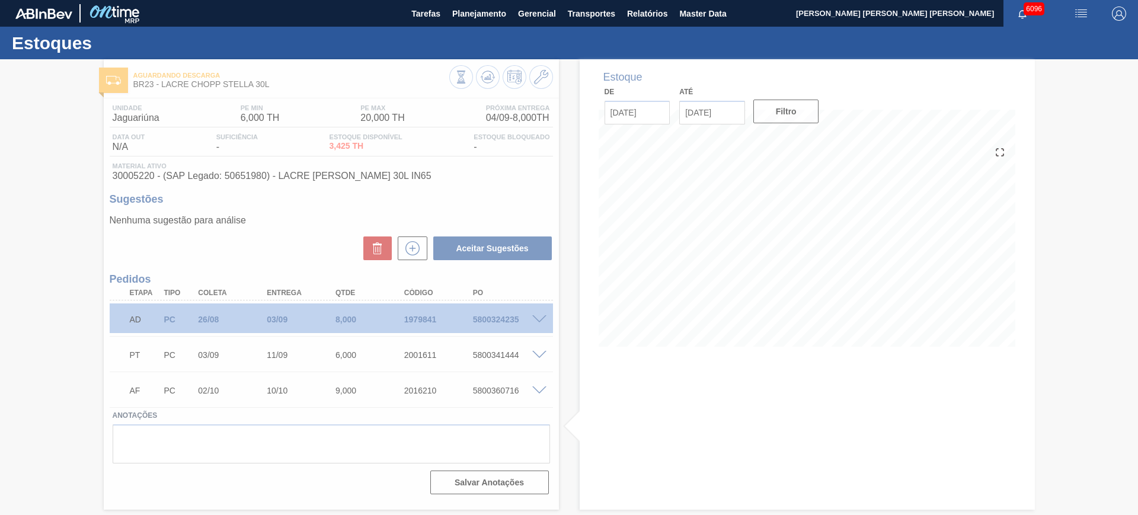
scroll to position [0, 0]
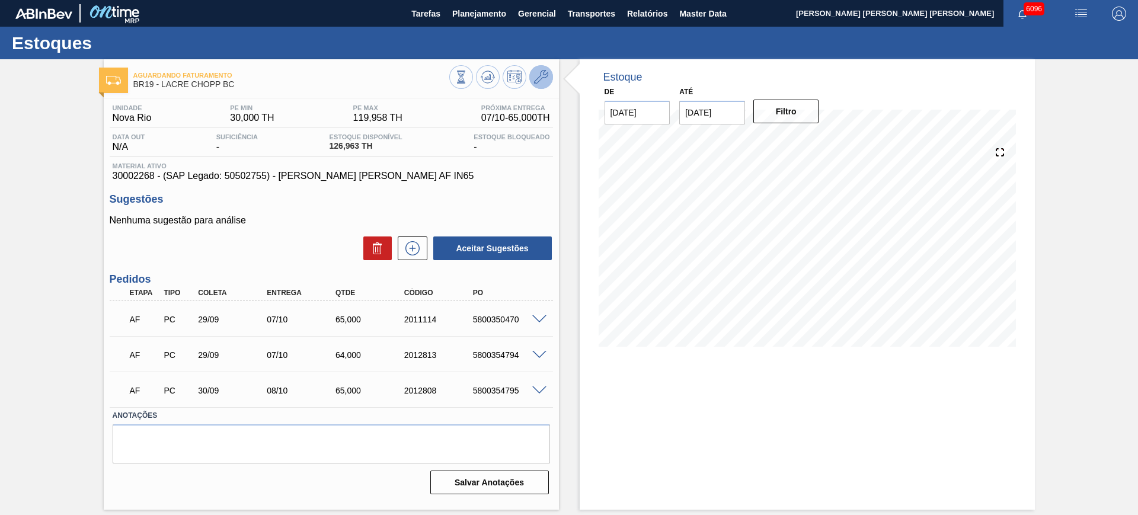
click at [550, 78] on button at bounding box center [541, 77] width 24 height 24
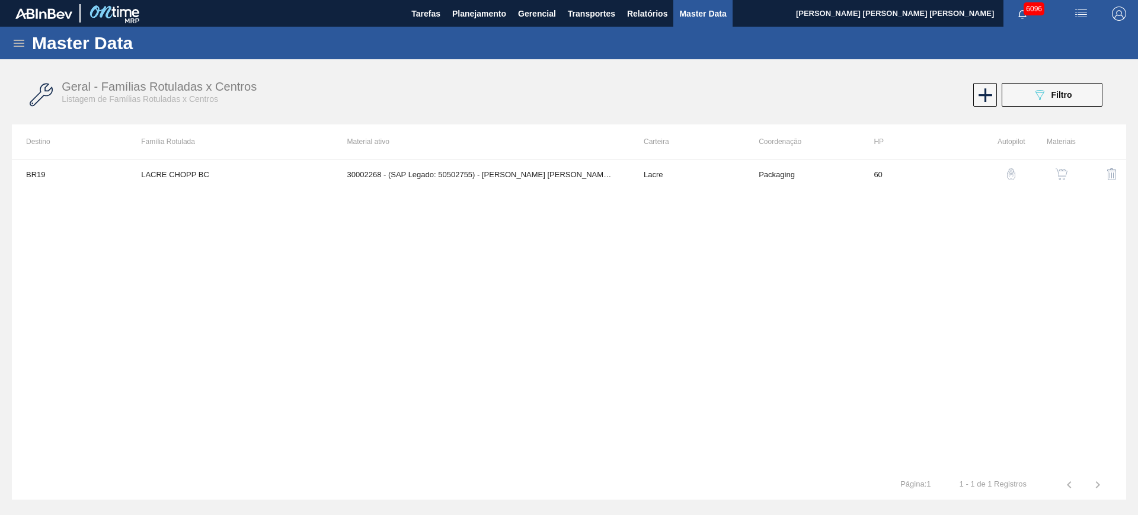
click at [1061, 176] on img "button" at bounding box center [1062, 174] width 12 height 12
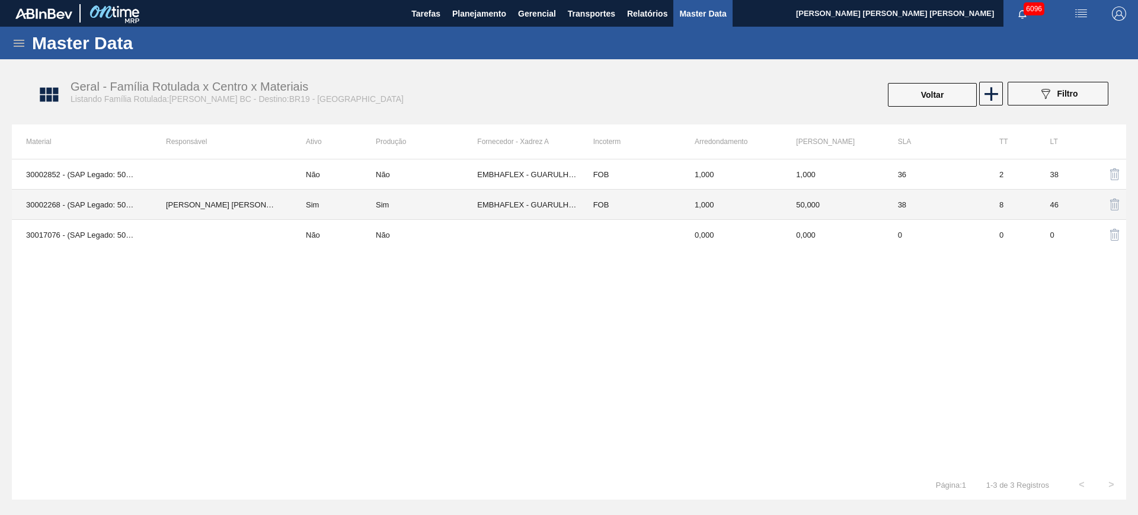
click at [317, 206] on td "Sim" at bounding box center [334, 205] width 84 height 30
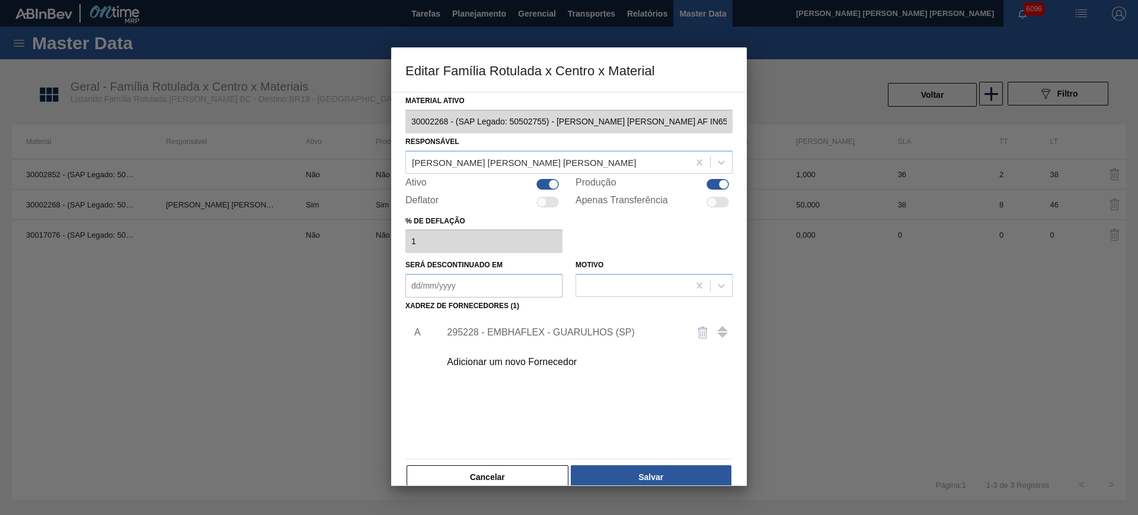
click at [532, 327] on div "295228 - EMBHAFLEX - GUARULHOS (SP)" at bounding box center [563, 332] width 232 height 11
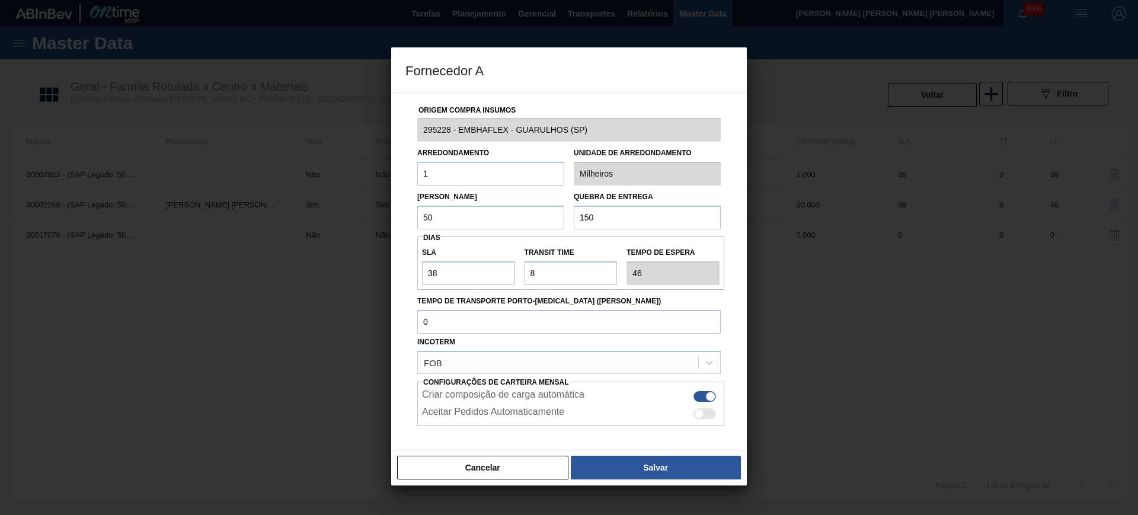
click at [625, 216] on input "150" at bounding box center [647, 218] width 147 height 24
type input "100"
click at [655, 462] on button "Salvar" at bounding box center [656, 468] width 170 height 24
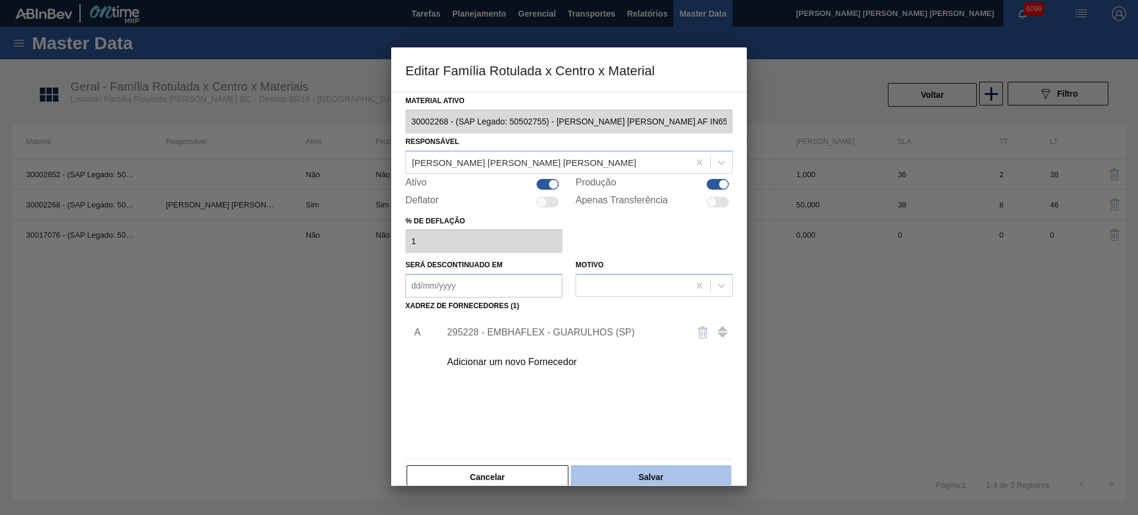
click at [669, 477] on button "Salvar" at bounding box center [651, 477] width 161 height 24
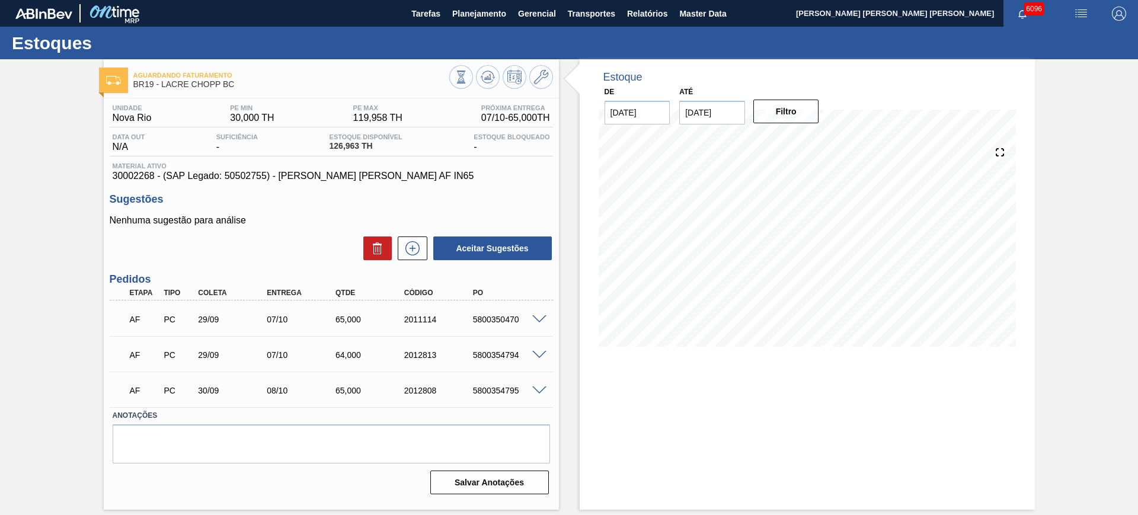
click at [545, 353] on span at bounding box center [539, 355] width 14 height 9
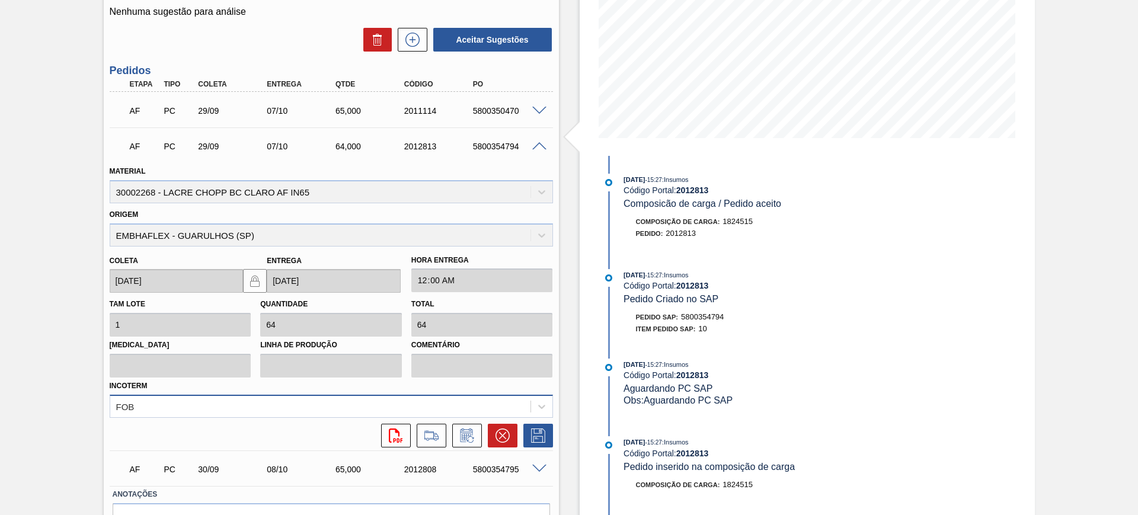
scroll to position [222, 0]
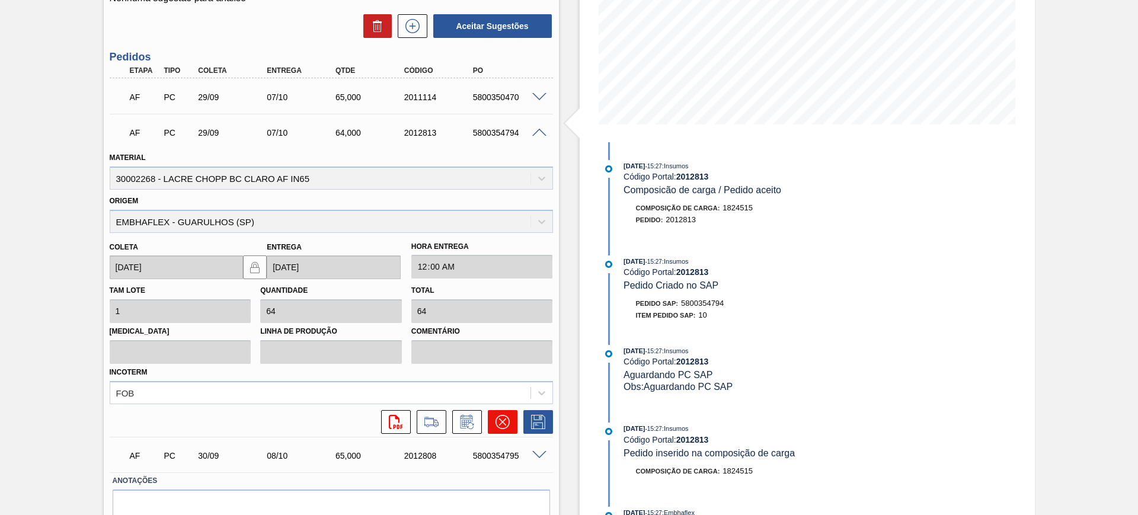
click at [510, 421] on button at bounding box center [503, 422] width 30 height 24
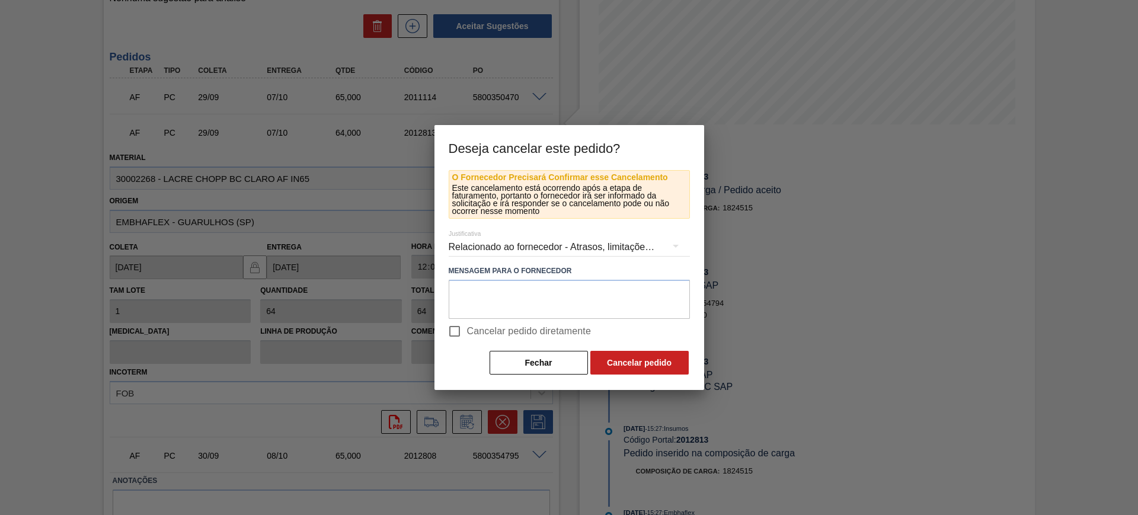
click at [531, 330] on span "Cancelar pedido diretamente" at bounding box center [529, 331] width 125 height 14
click at [467, 330] on input "Cancelar pedido diretamente" at bounding box center [454, 331] width 25 height 25
checkbox input "true"
click at [624, 363] on button "Cancelar pedido" at bounding box center [640, 363] width 98 height 24
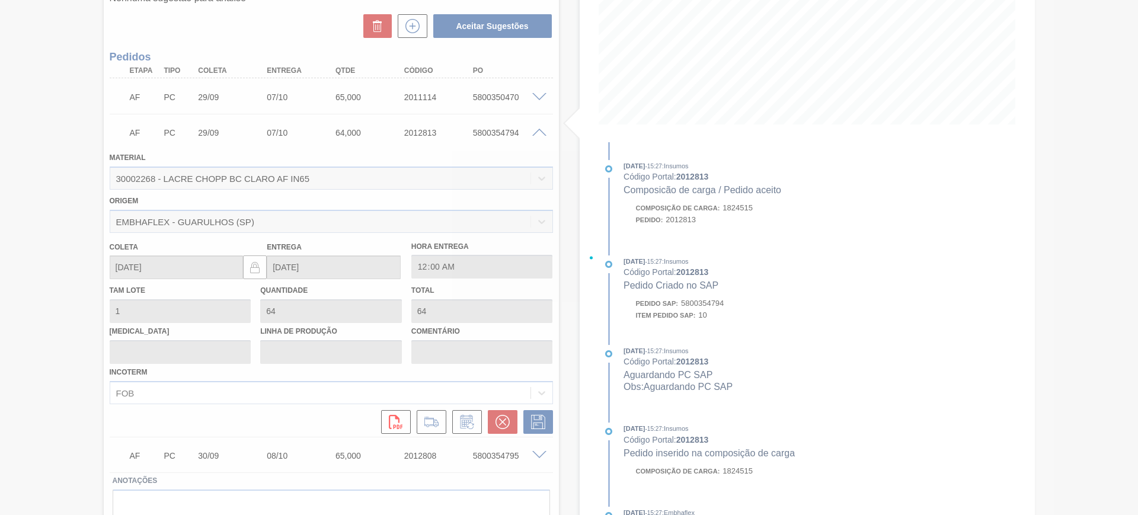
scroll to position [0, 0]
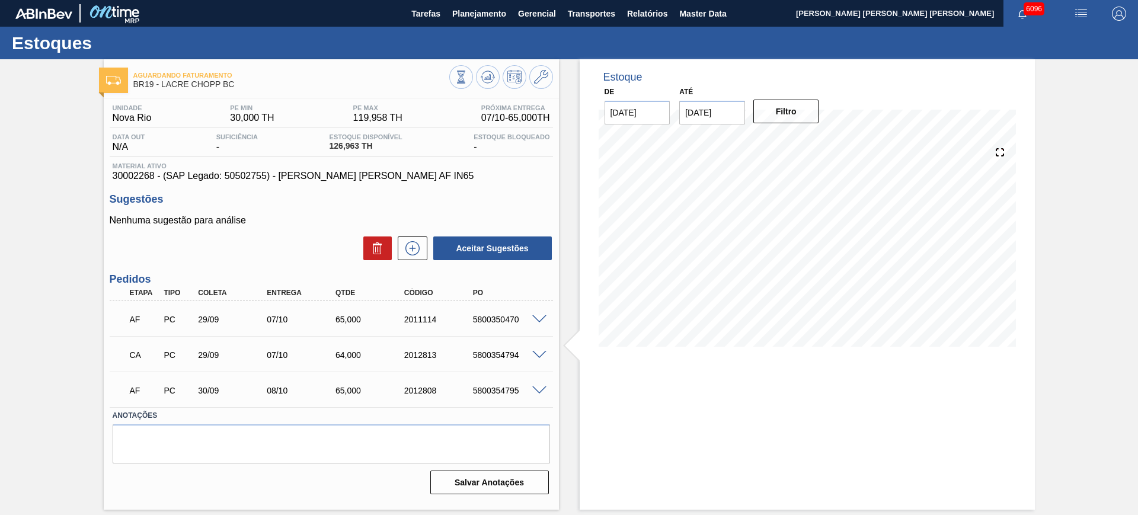
click at [505, 359] on div "5800354794" at bounding box center [508, 354] width 77 height 9
copy div "5800354794"
click at [484, 76] on icon at bounding box center [488, 77] width 14 height 14
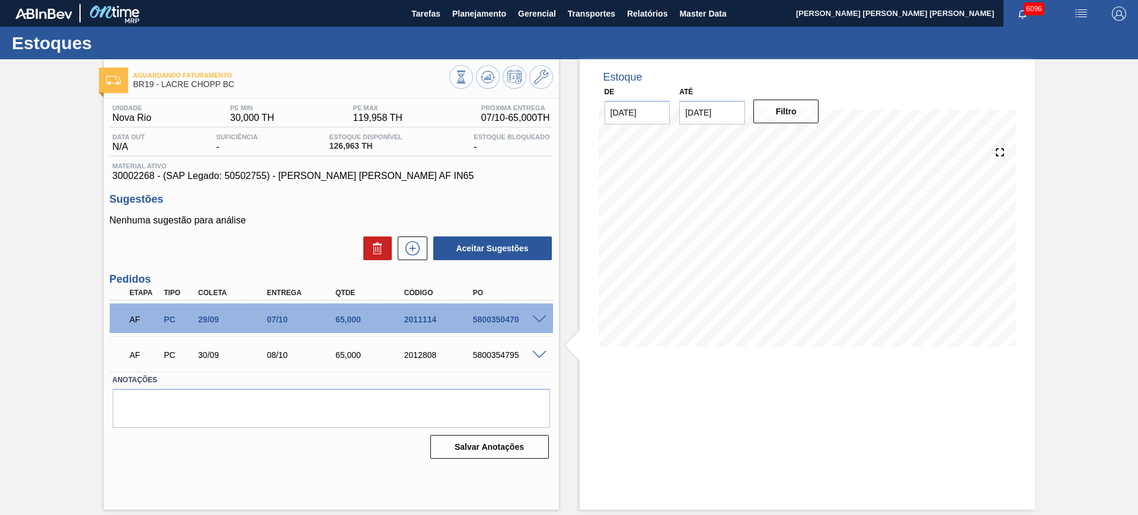
click at [542, 351] on span at bounding box center [539, 355] width 14 height 9
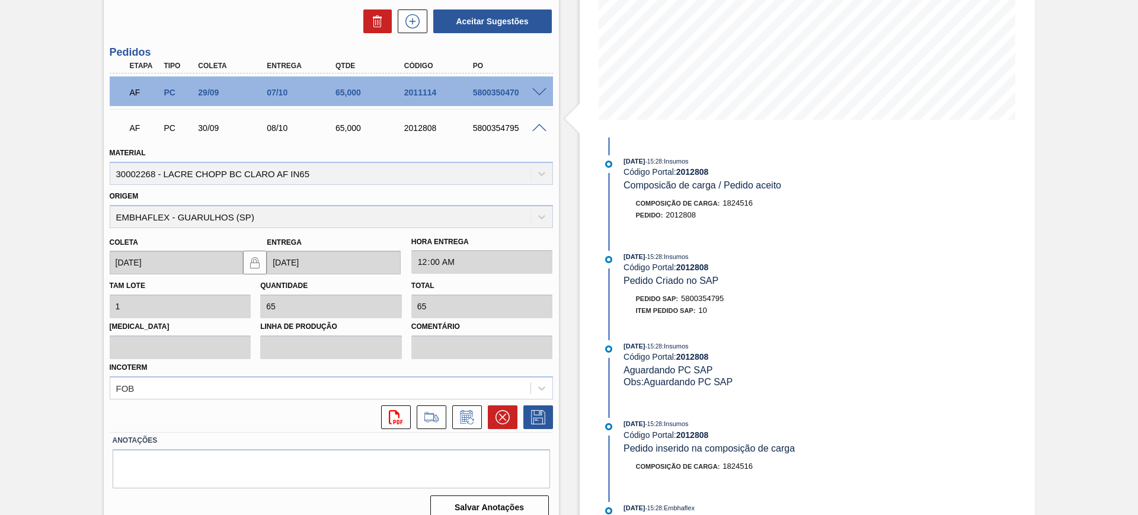
scroll to position [241, 0]
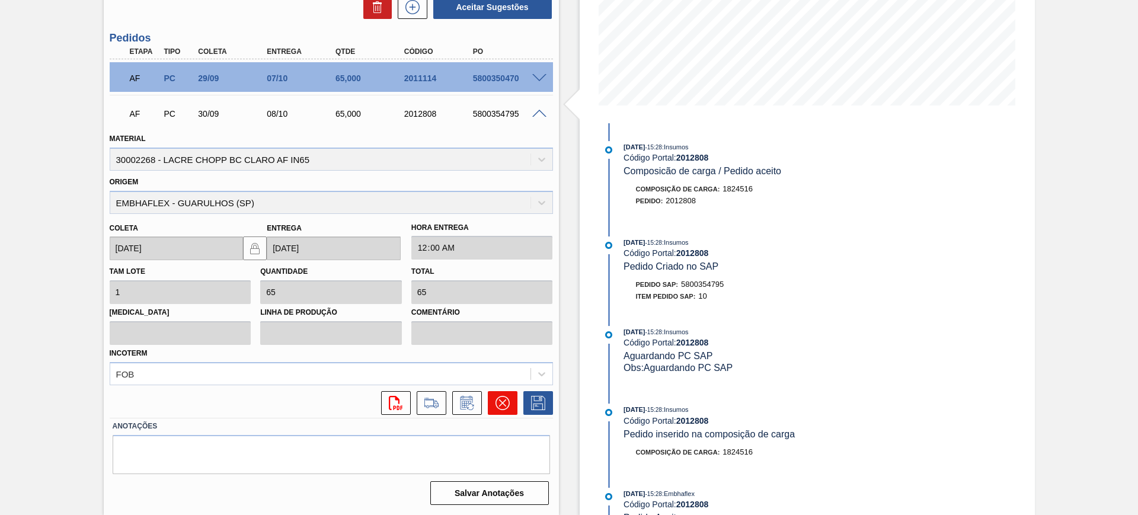
click at [494, 403] on button at bounding box center [503, 403] width 30 height 24
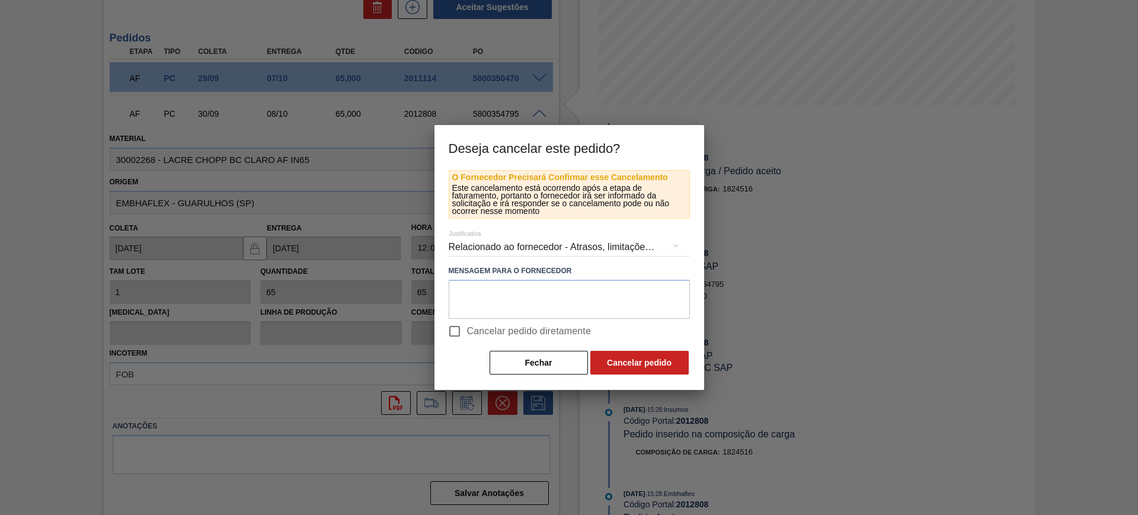
drag, startPoint x: 521, startPoint y: 327, endPoint x: 587, endPoint y: 343, distance: 68.4
click at [522, 327] on span "Cancelar pedido diretamente" at bounding box center [529, 331] width 125 height 14
click at [638, 355] on button "Cancelar pedido" at bounding box center [640, 363] width 98 height 24
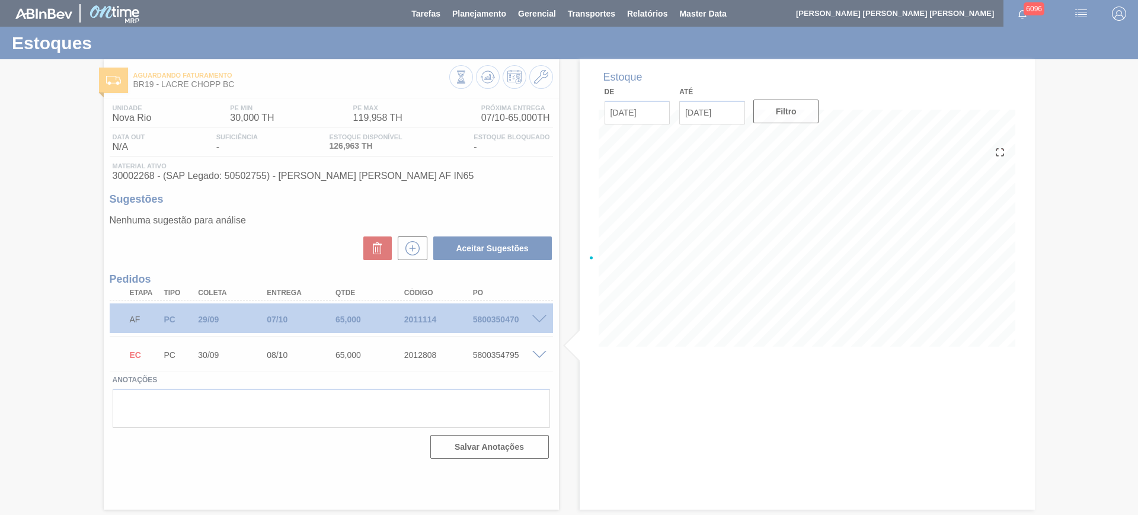
scroll to position [0, 0]
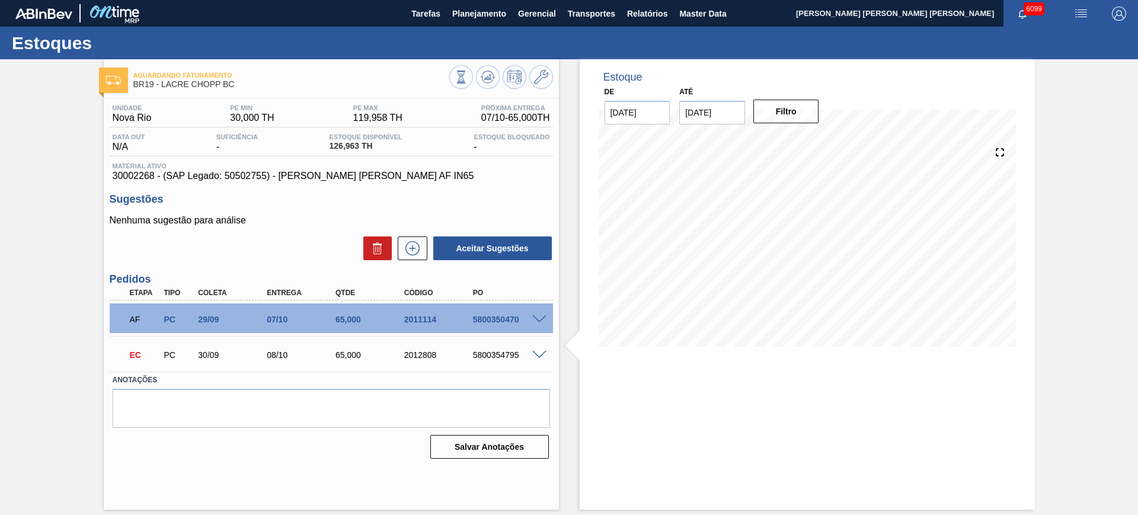
click at [542, 355] on span at bounding box center [539, 355] width 14 height 9
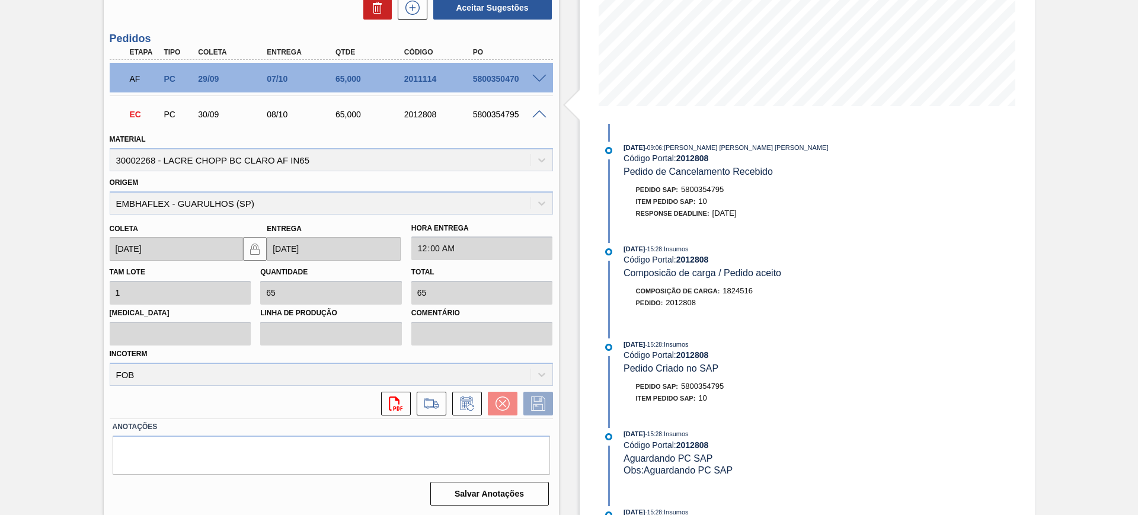
scroll to position [241, 0]
click at [435, 406] on icon at bounding box center [431, 403] width 19 height 14
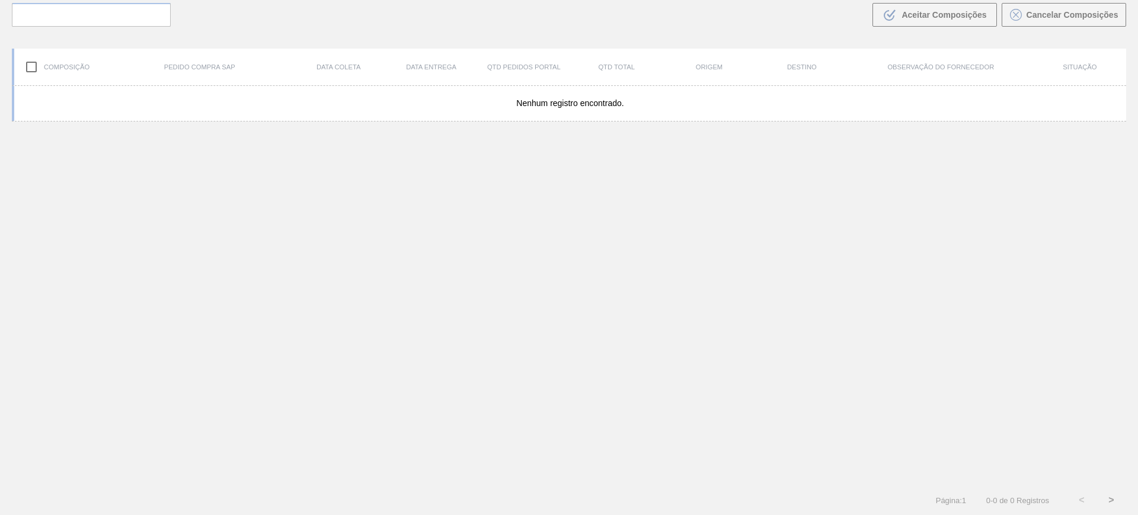
scroll to position [85, 0]
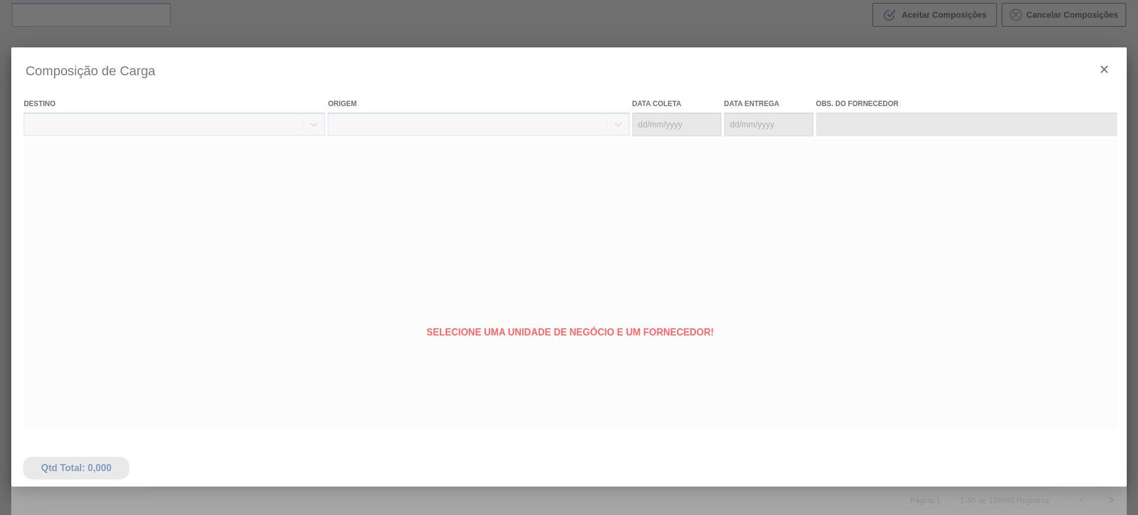
type coleta "30/09/2025"
type entrega "08/10/2025"
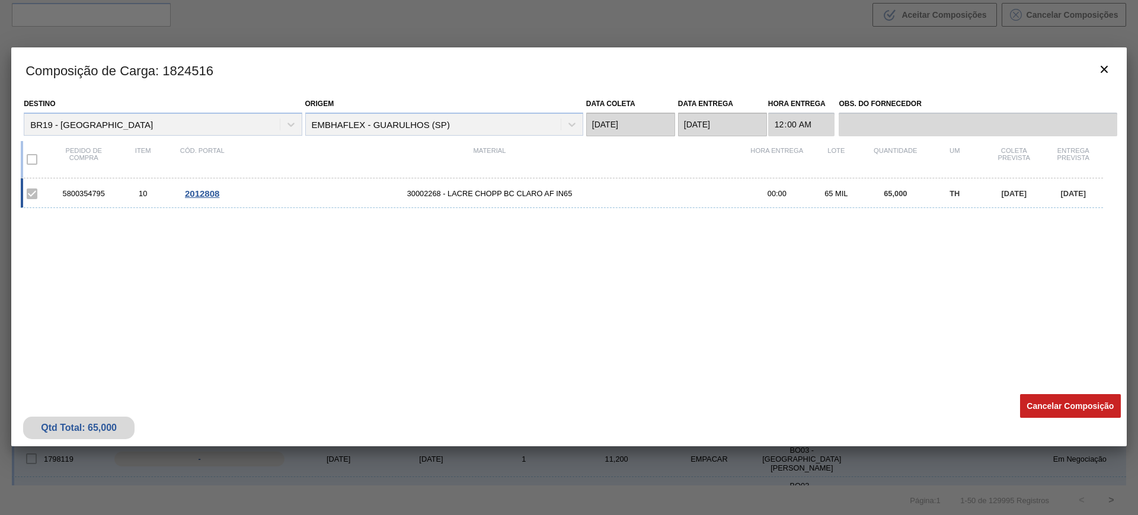
click at [1054, 407] on button "Cancelar Composição" at bounding box center [1070, 406] width 101 height 24
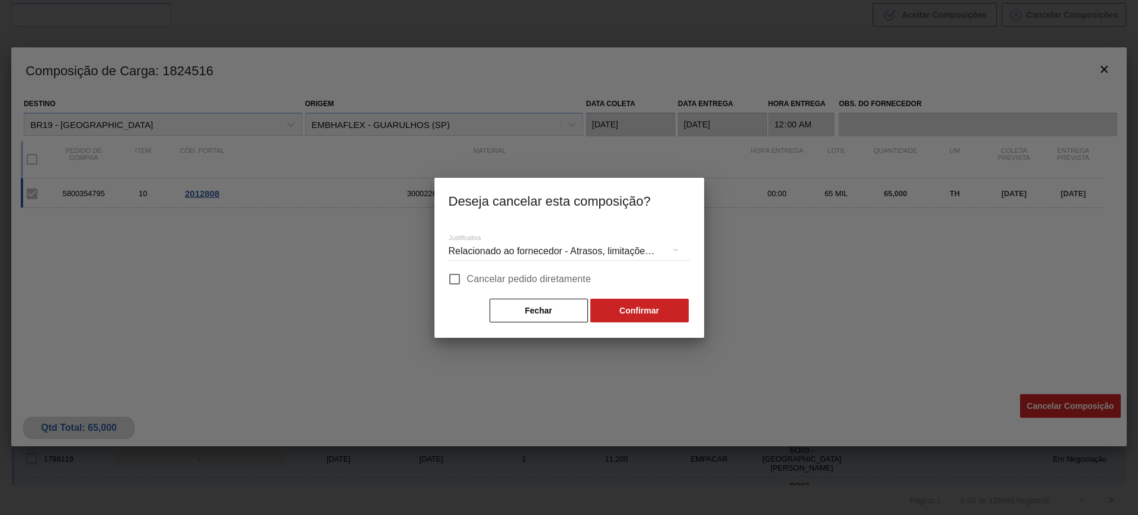
drag, startPoint x: 479, startPoint y: 283, endPoint x: 498, endPoint y: 287, distance: 19.4
click at [480, 283] on span "Cancelar pedido diretamente" at bounding box center [529, 279] width 125 height 14
click at [467, 283] on input "Cancelar pedido diretamente" at bounding box center [454, 279] width 25 height 25
checkbox input "true"
click at [614, 309] on button "Confirmar" at bounding box center [640, 311] width 98 height 24
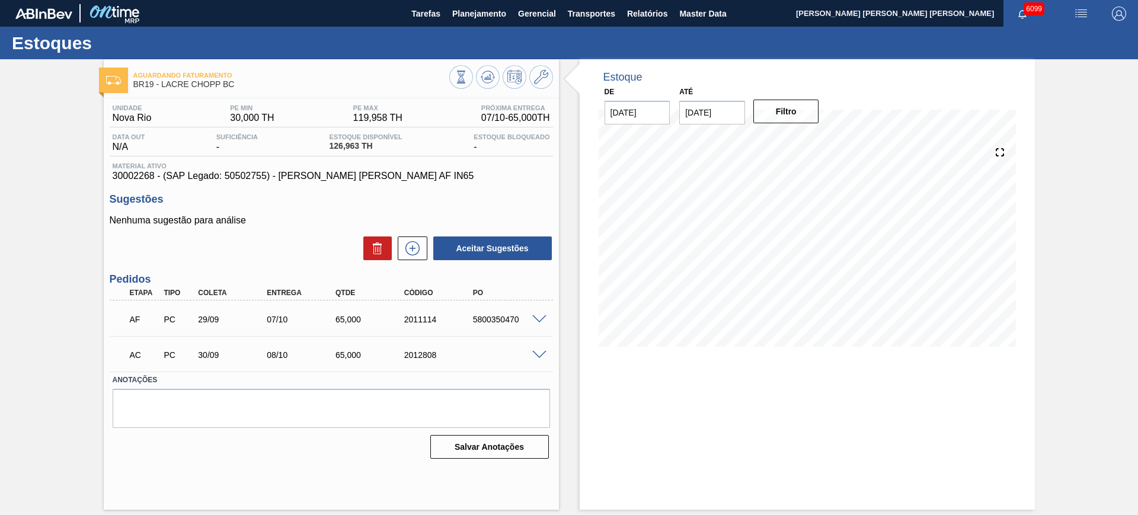
click at [535, 355] on span at bounding box center [539, 355] width 14 height 9
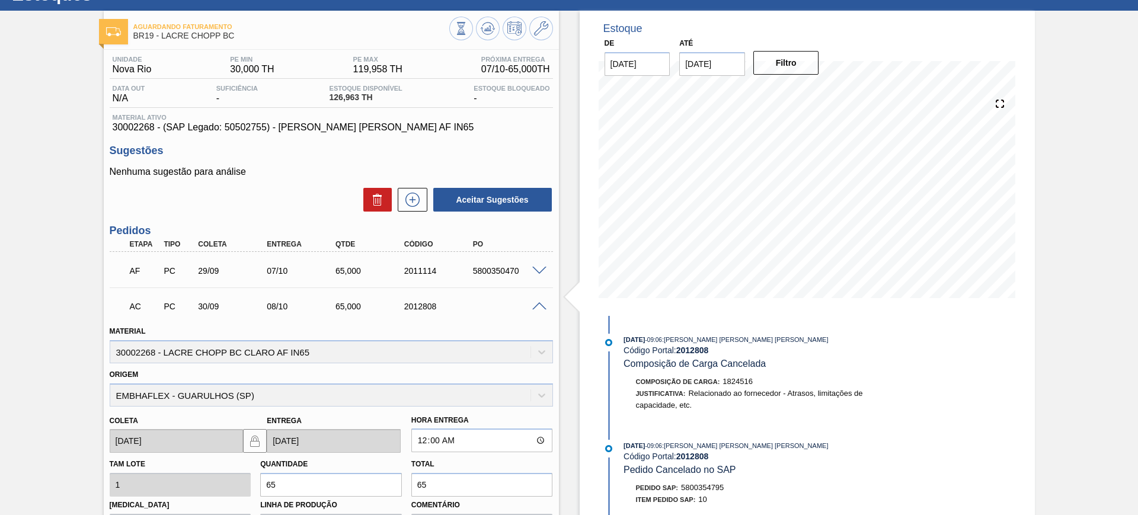
scroll to position [222, 0]
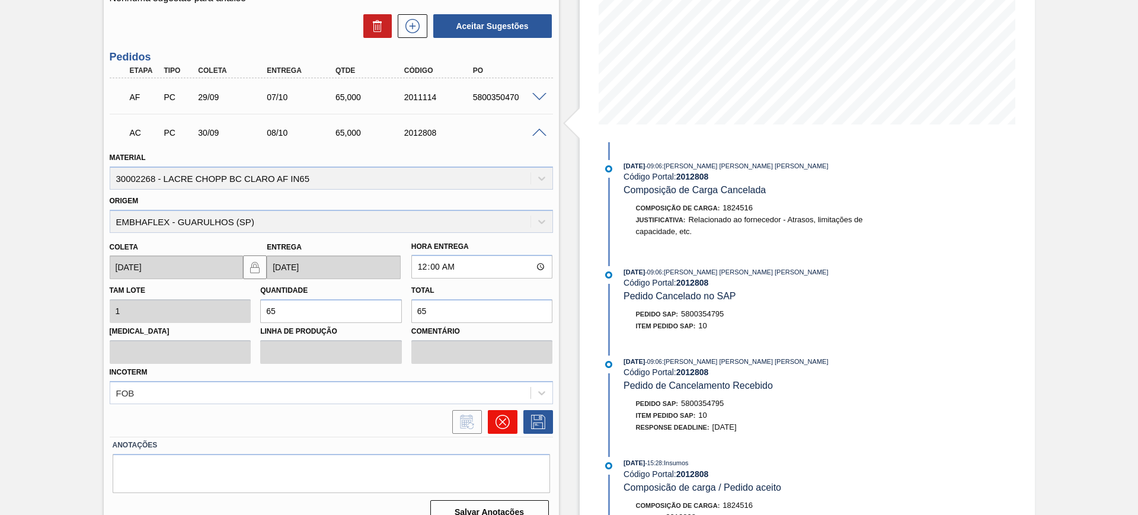
click at [507, 421] on icon at bounding box center [503, 422] width 14 height 14
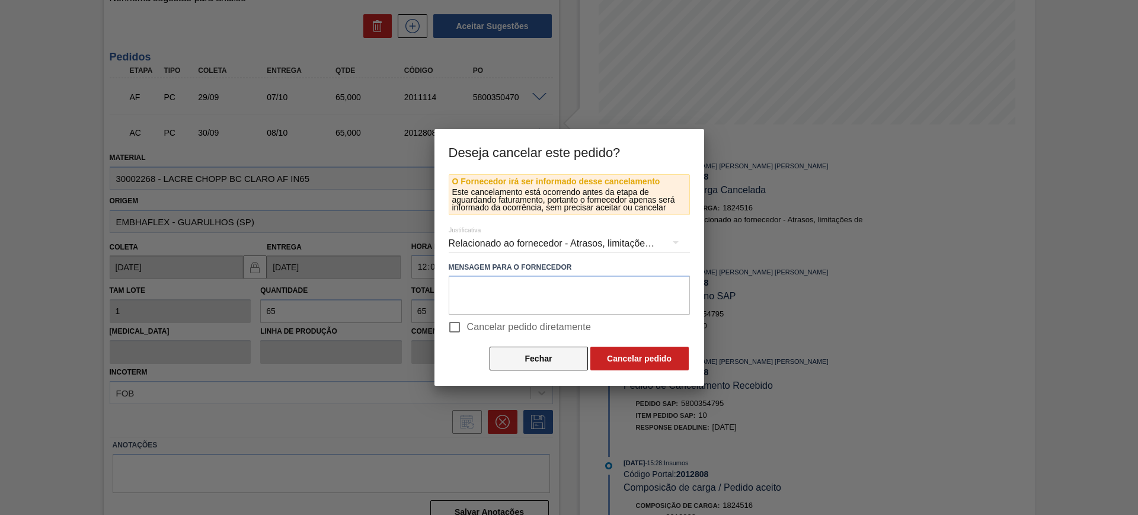
click at [547, 359] on button "Fechar" at bounding box center [539, 359] width 98 height 24
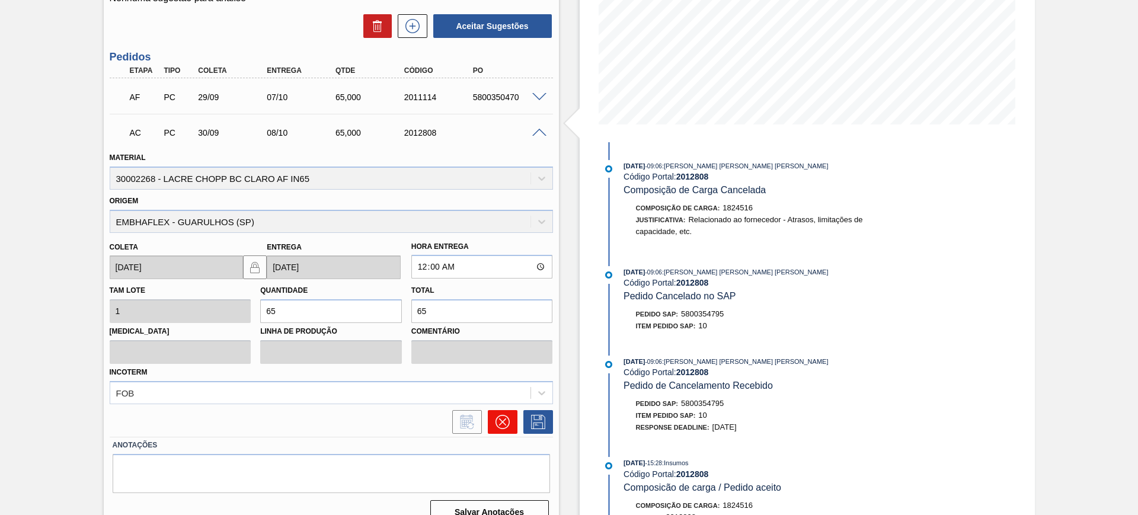
click at [498, 419] on icon at bounding box center [503, 422] width 14 height 14
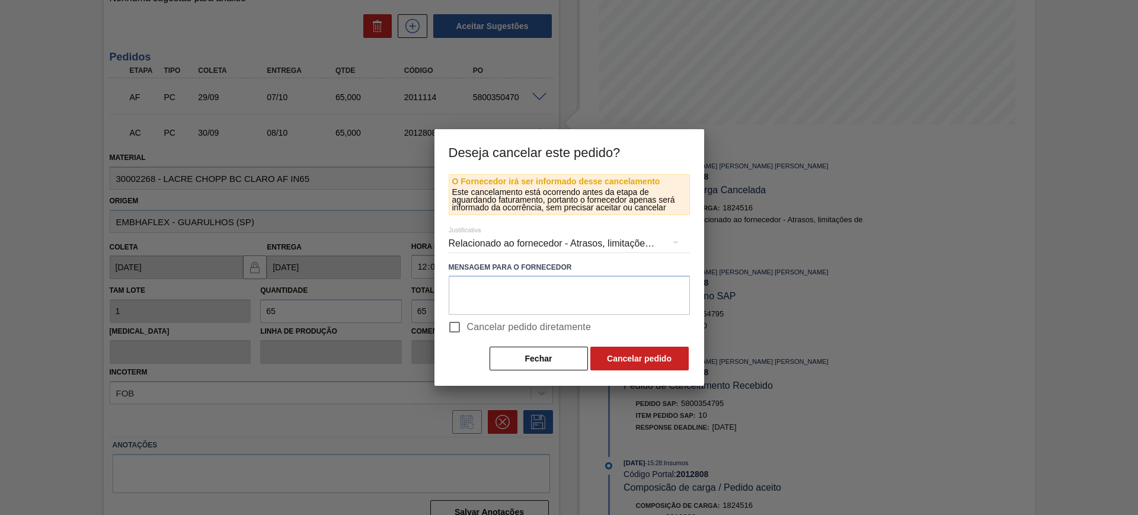
click at [532, 328] on span "Cancelar pedido diretamente" at bounding box center [529, 327] width 125 height 14
click at [467, 328] on input "Cancelar pedido diretamente" at bounding box center [454, 327] width 25 height 25
checkbox input "true"
click at [613, 357] on button "Cancelar pedido" at bounding box center [640, 359] width 98 height 24
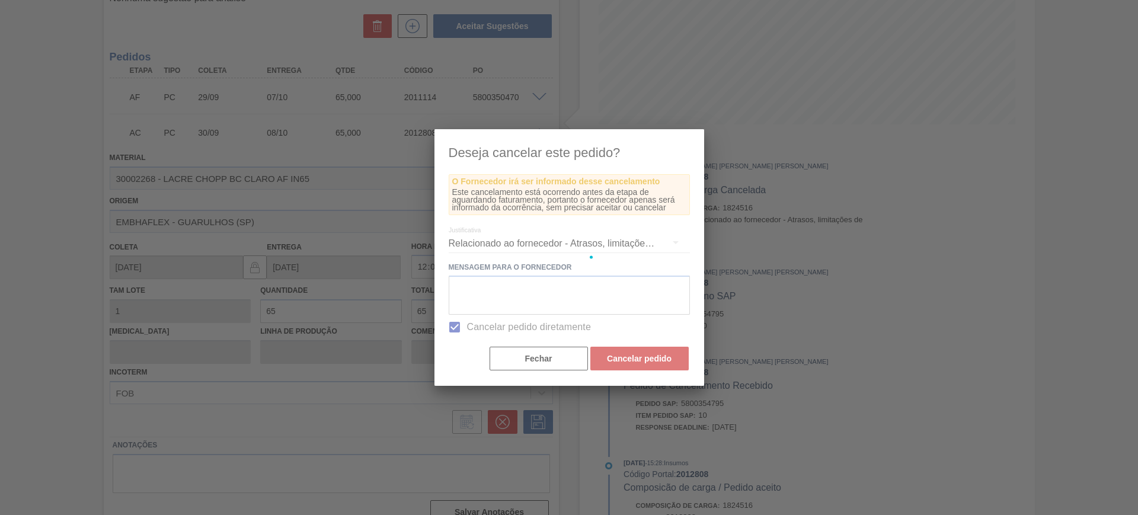
scroll to position [0, 0]
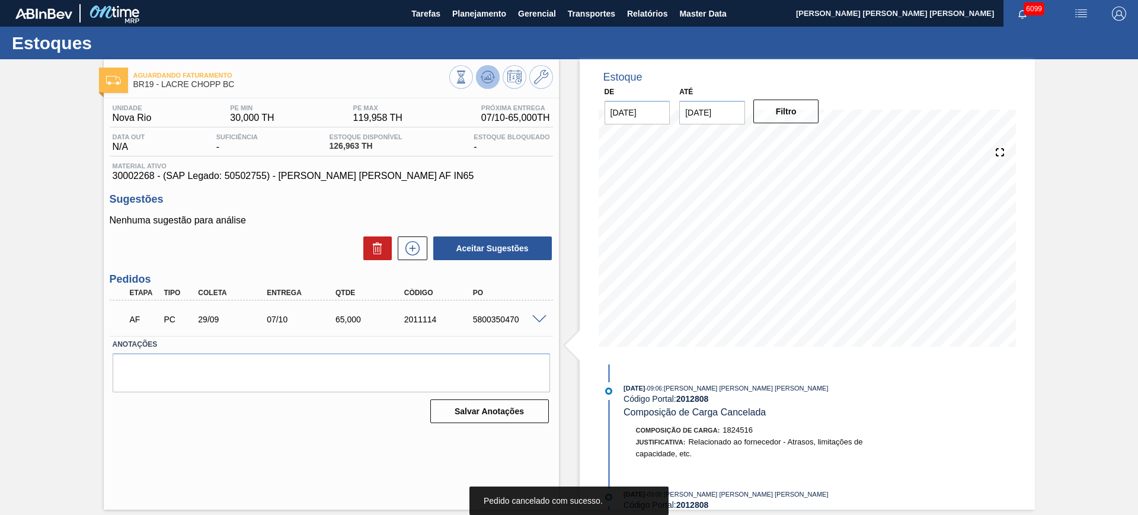
click at [488, 82] on icon at bounding box center [487, 80] width 12 height 6
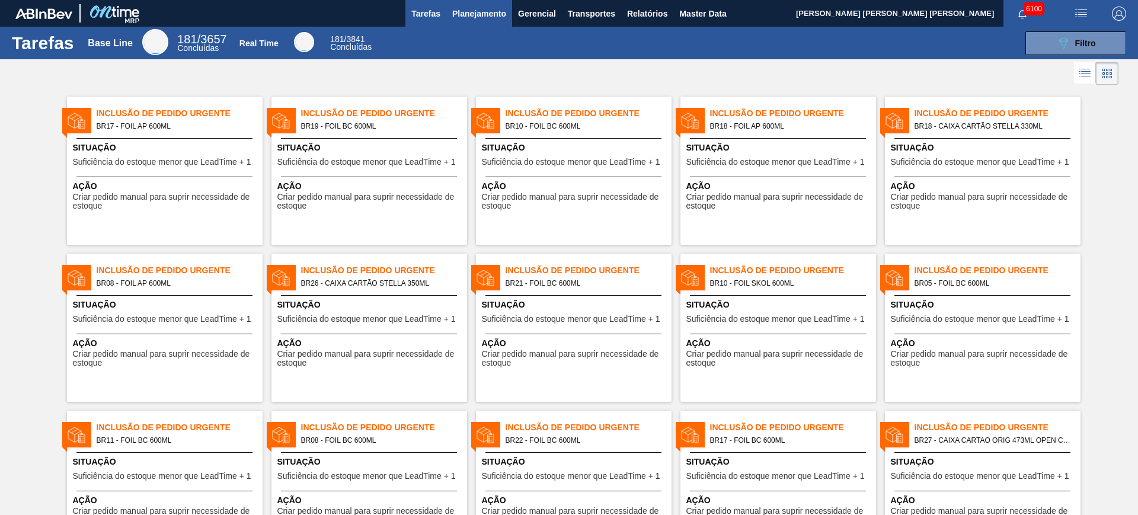
click at [476, 20] on span "Planejamento" at bounding box center [479, 14] width 54 height 14
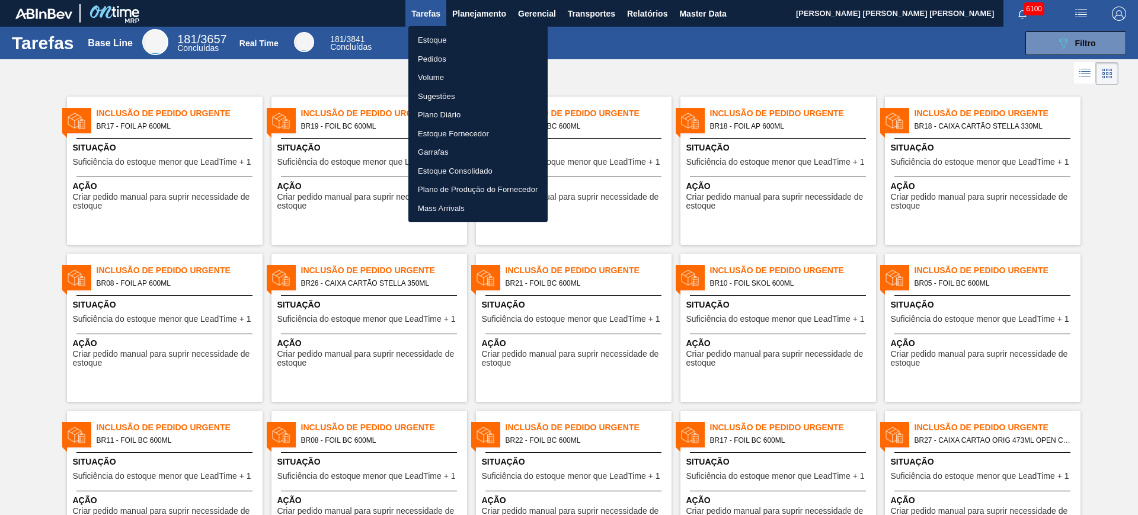
click at [454, 34] on li "Estoque" at bounding box center [477, 40] width 139 height 19
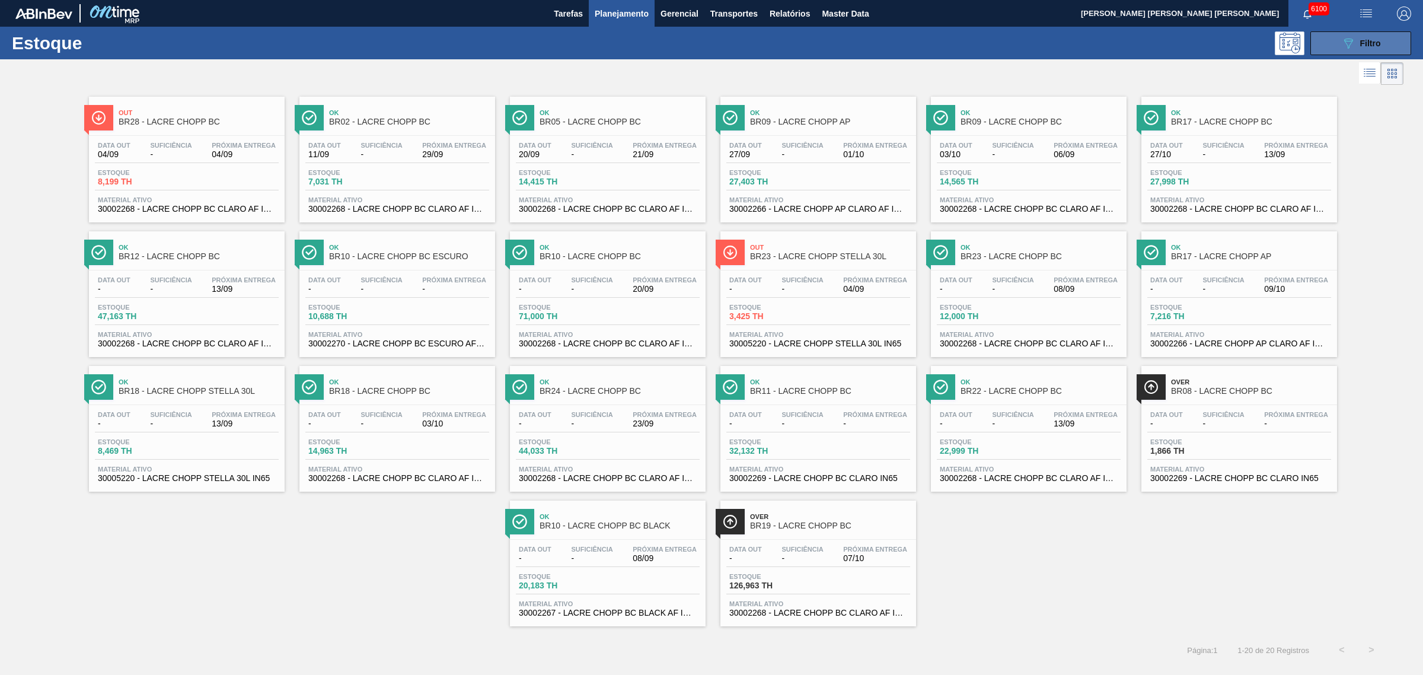
drag, startPoint x: 1320, startPoint y: 30, endPoint x: 1337, endPoint y: 49, distance: 25.2
click at [1138, 33] on div "Estoque 089F7B8B-B2A5-4AFE-B5C0-19BA573D28AC Filtro" at bounding box center [711, 43] width 1423 height 33
click at [1138, 44] on span "Filtro" at bounding box center [1370, 43] width 21 height 9
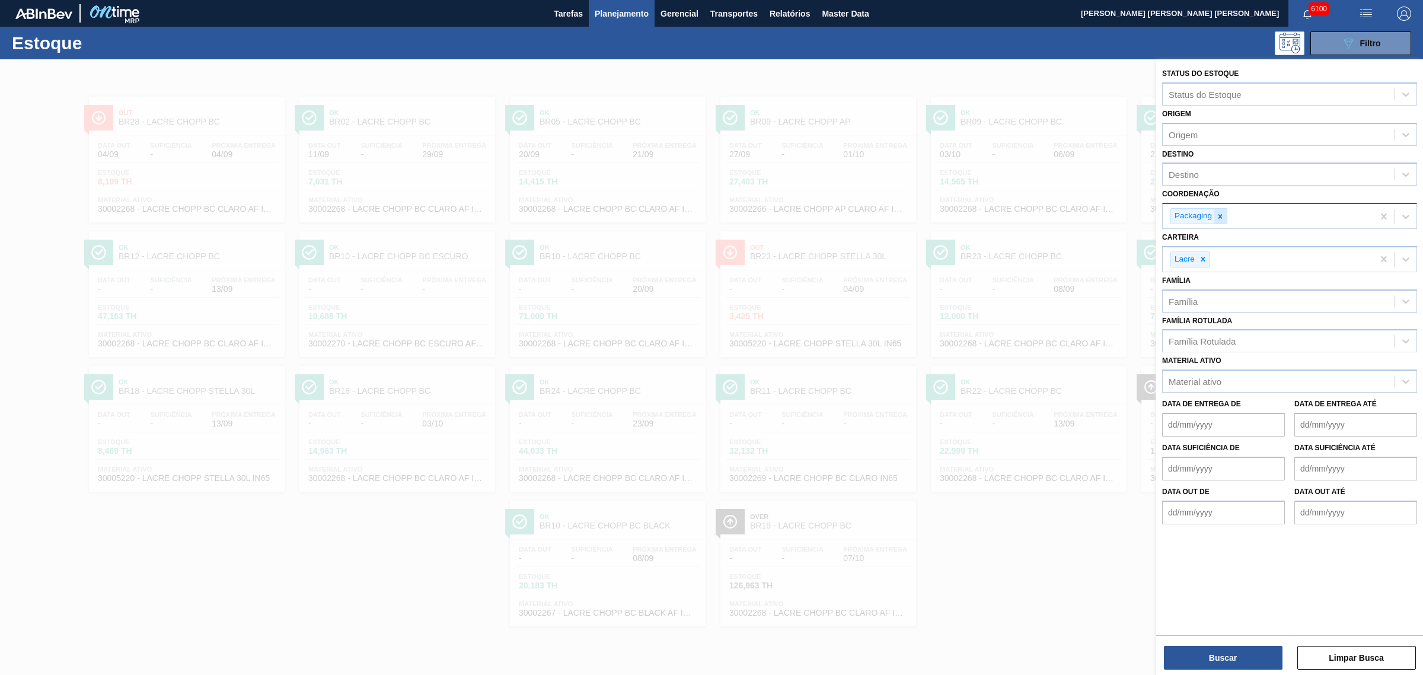
click at [1138, 216] on icon at bounding box center [1220, 216] width 4 height 4
click at [1138, 336] on div "Família Rotulada" at bounding box center [1202, 338] width 67 height 10
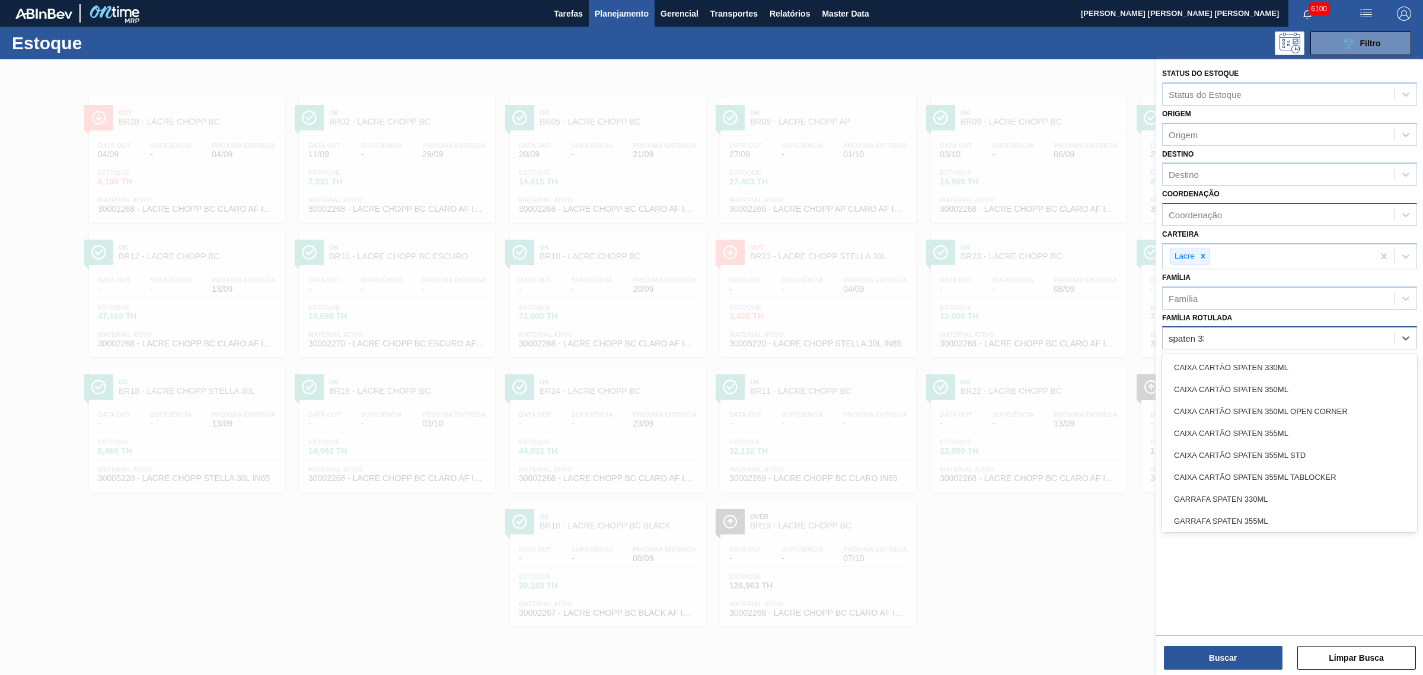
type Rotulada "spaten 330"
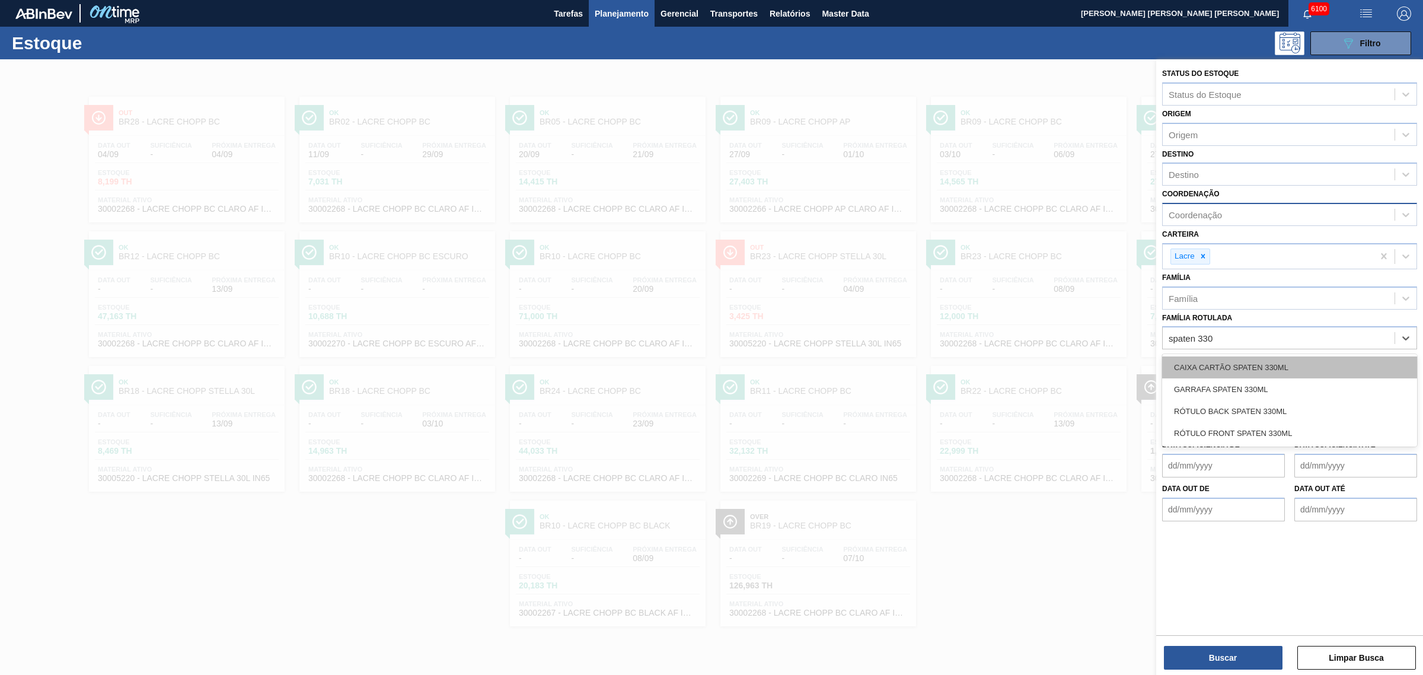
click at [1138, 362] on div "CAIXA CARTÃO SPATEN 330ML" at bounding box center [1289, 367] width 255 height 22
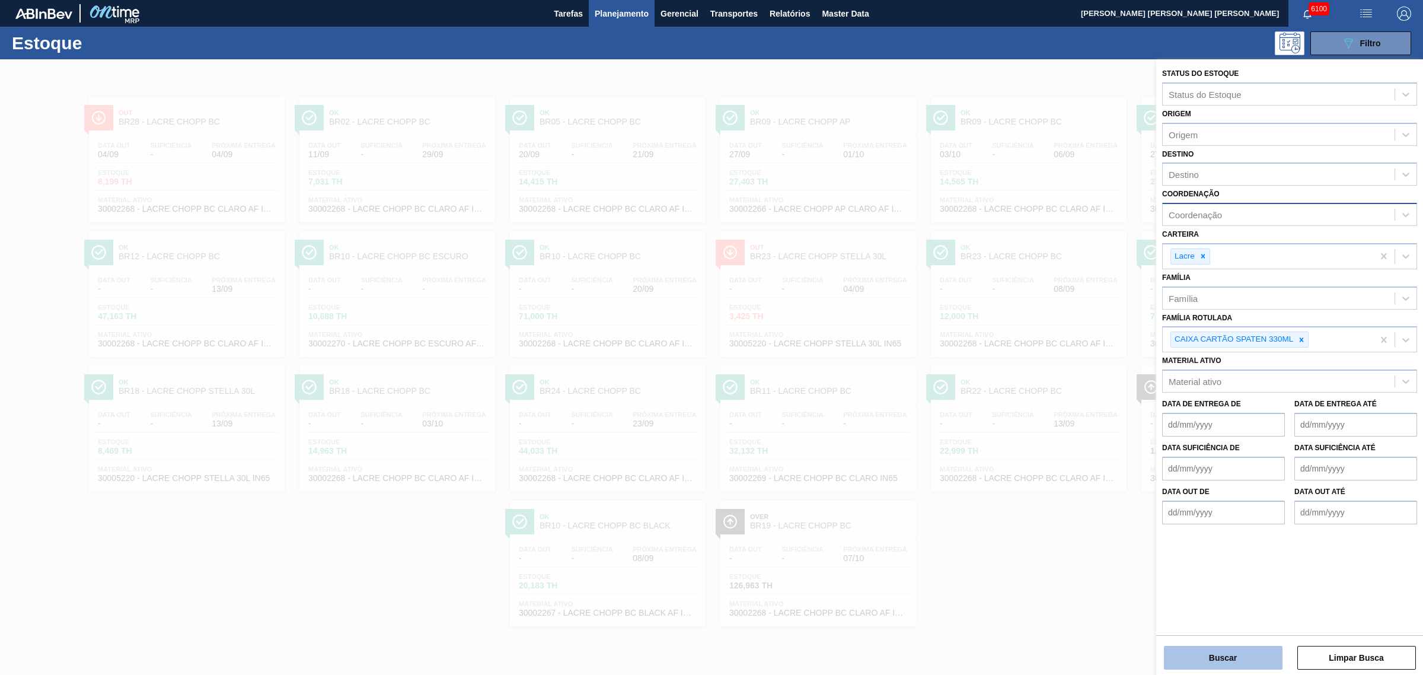
click at [1138, 515] on button "Buscar" at bounding box center [1223, 658] width 119 height 24
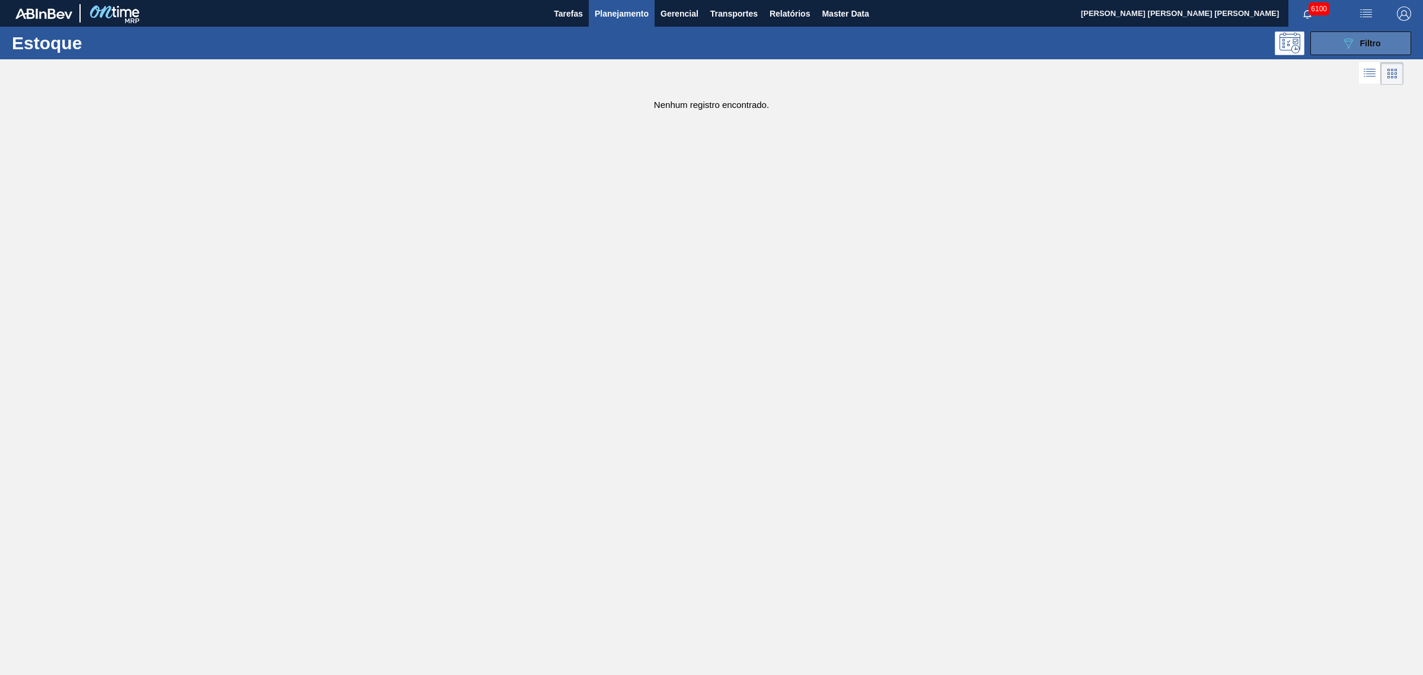
click at [1138, 40] on span "Filtro" at bounding box center [1370, 43] width 21 height 9
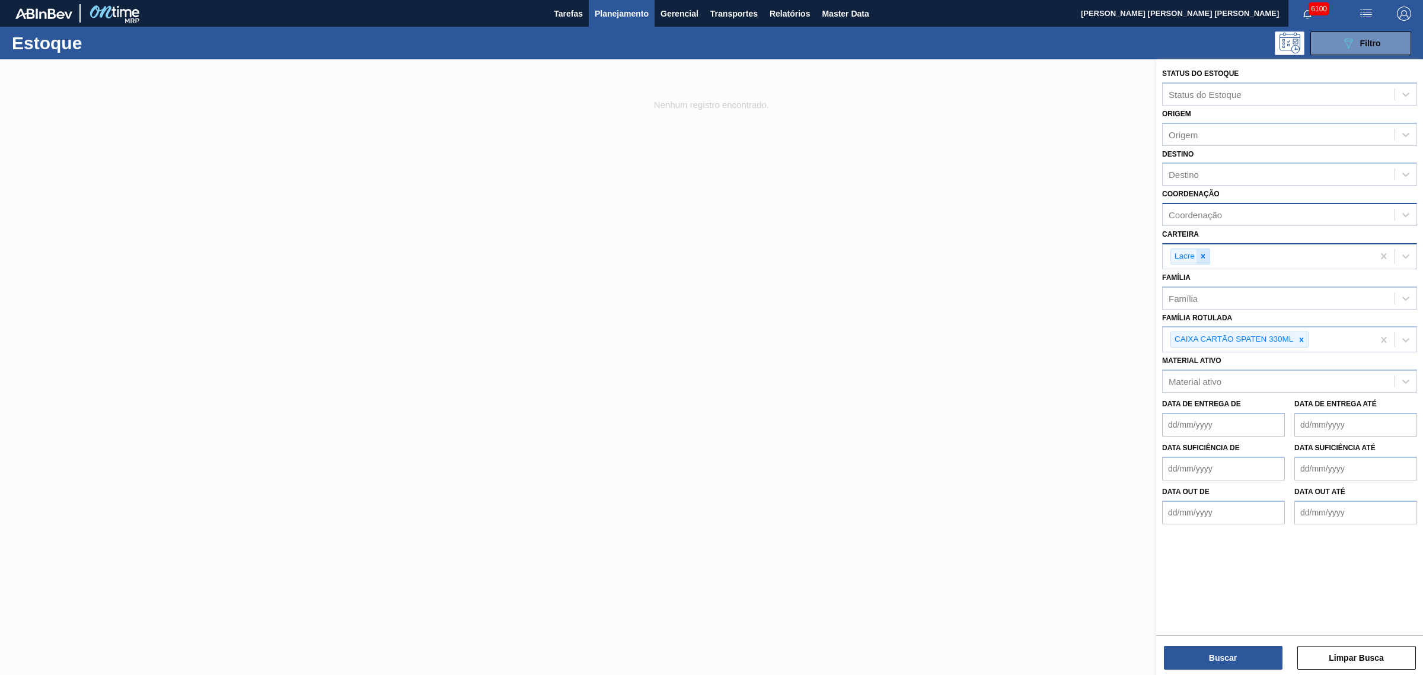
click at [1138, 254] on icon at bounding box center [1203, 256] width 4 height 4
click at [1138, 515] on button "Buscar" at bounding box center [1223, 658] width 119 height 24
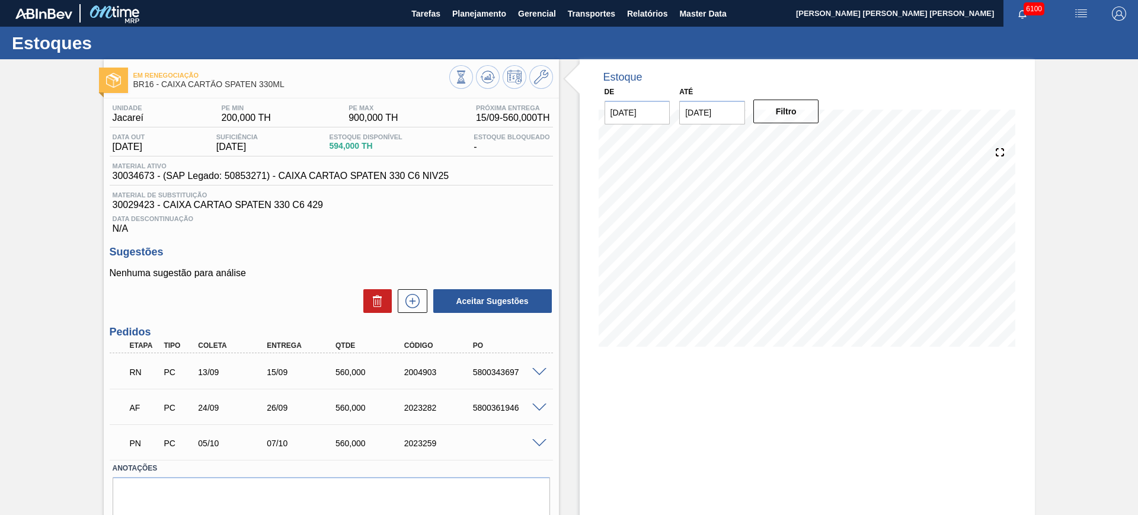
click at [542, 371] on span at bounding box center [539, 372] width 14 height 9
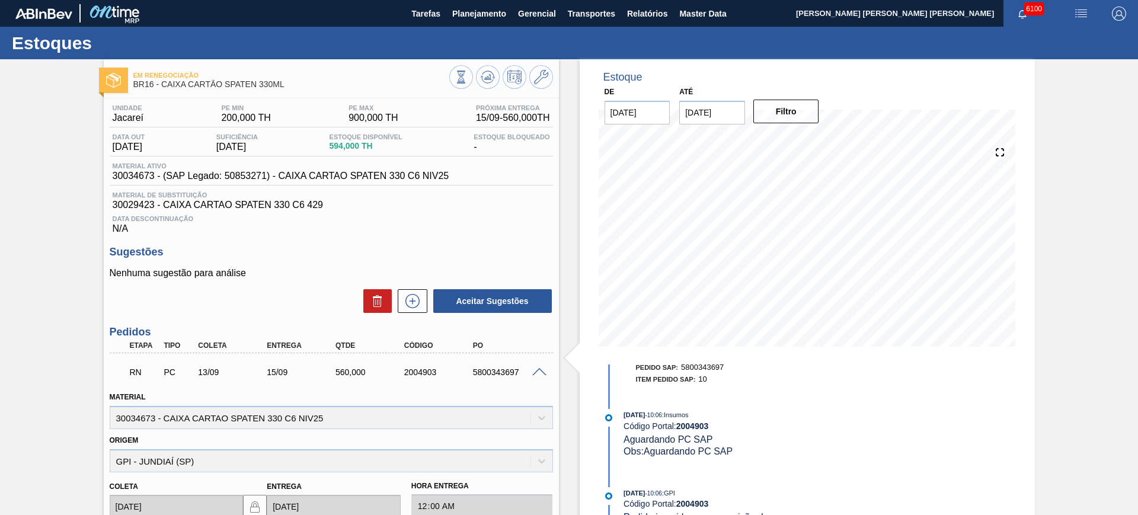
click at [754, 43] on div "Estoques" at bounding box center [569, 43] width 1138 height 33
